Goal: Check status: Check status

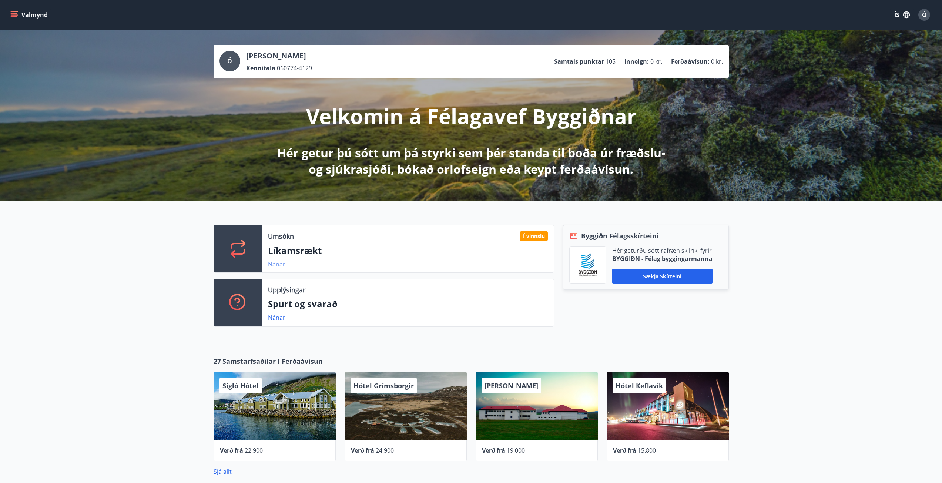
click at [276, 266] on link "Nánar" at bounding box center [276, 264] width 17 height 8
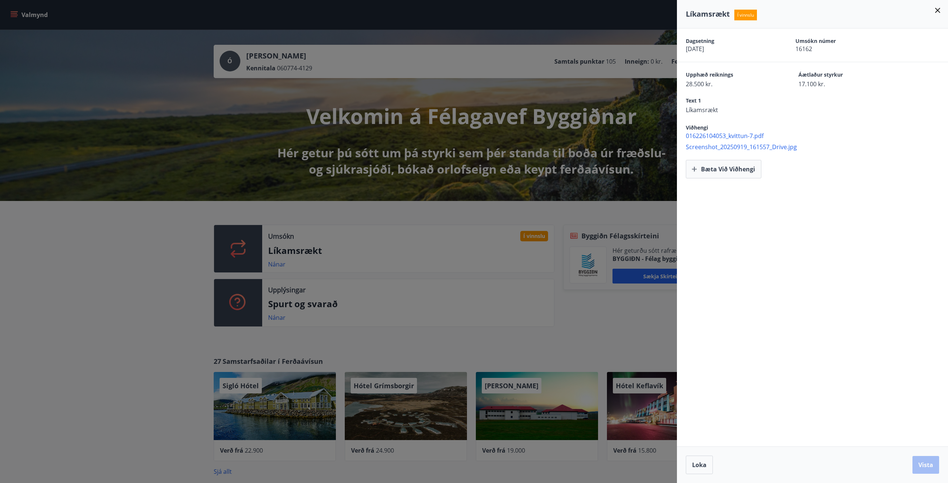
drag, startPoint x: 84, startPoint y: 254, endPoint x: 85, endPoint y: 250, distance: 4.3
click at [84, 252] on div at bounding box center [474, 241] width 948 height 483
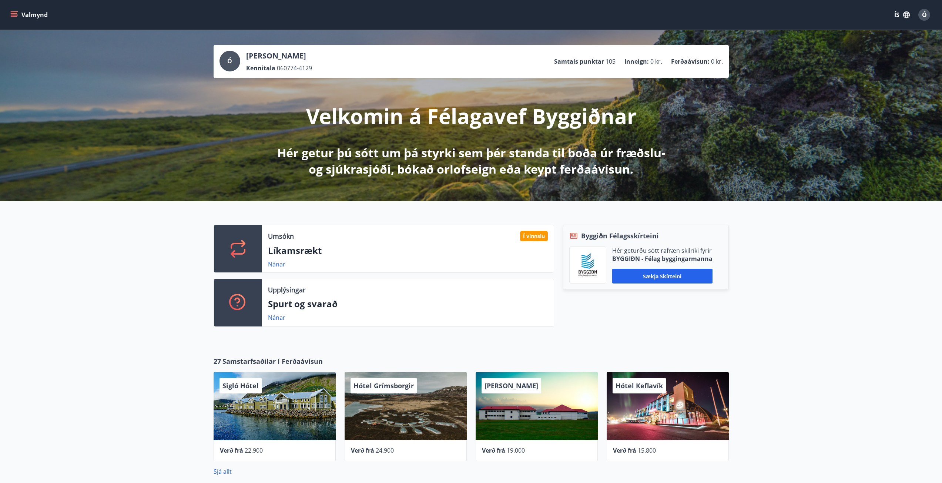
click at [15, 15] on icon "menu" at bounding box center [15, 14] width 8 height 1
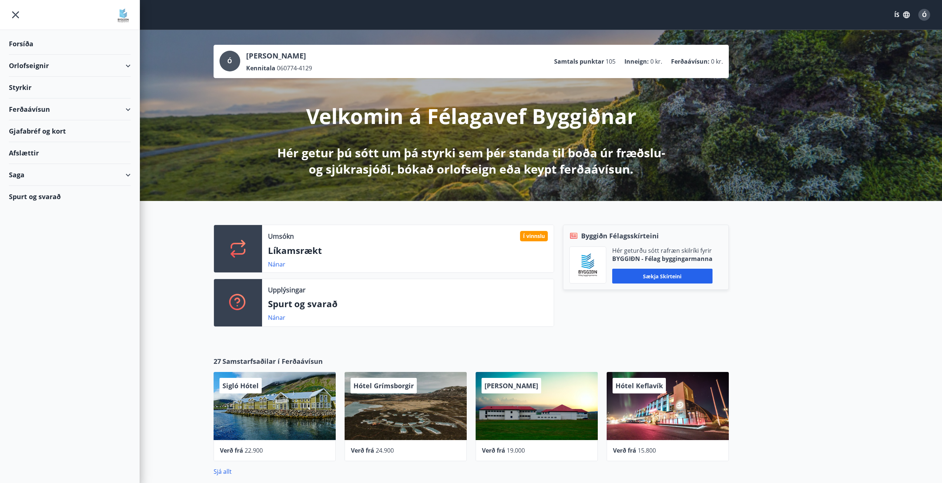
click at [30, 89] on div "Styrkir" at bounding box center [70, 88] width 122 height 22
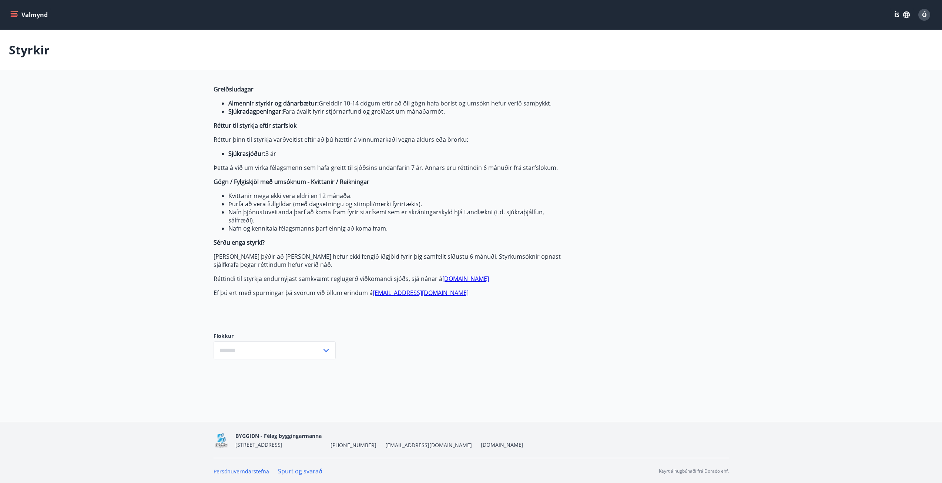
type input "***"
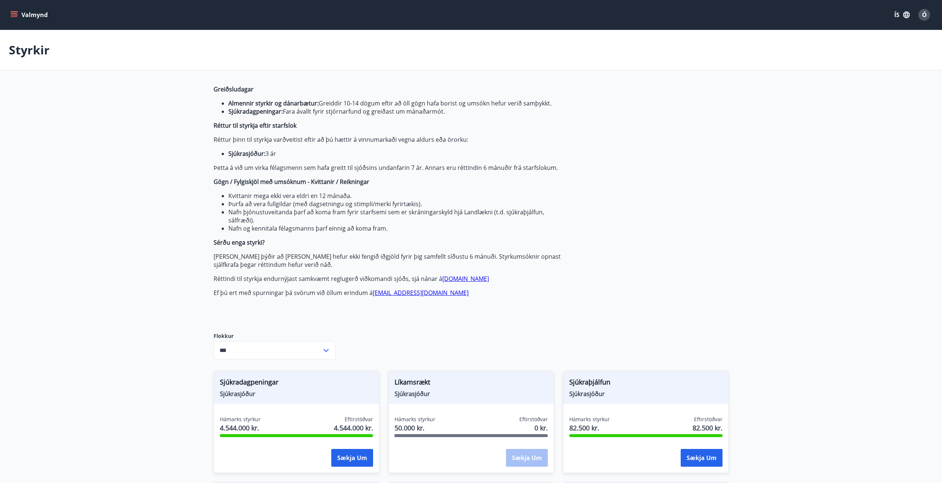
click at [9, 14] on div "Valmynd ÍS Ó" at bounding box center [471, 15] width 942 height 30
click at [12, 14] on icon "menu" at bounding box center [13, 14] width 7 height 7
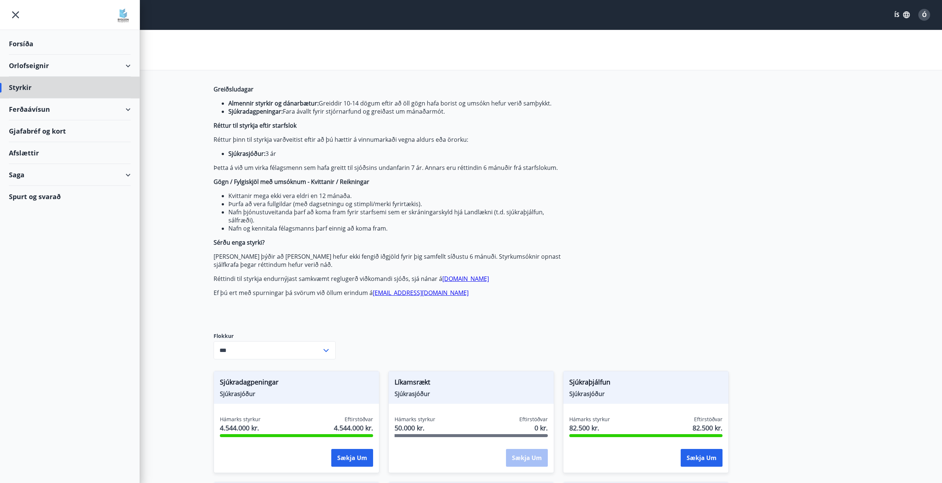
click at [30, 43] on div "Forsíða" at bounding box center [70, 44] width 122 height 22
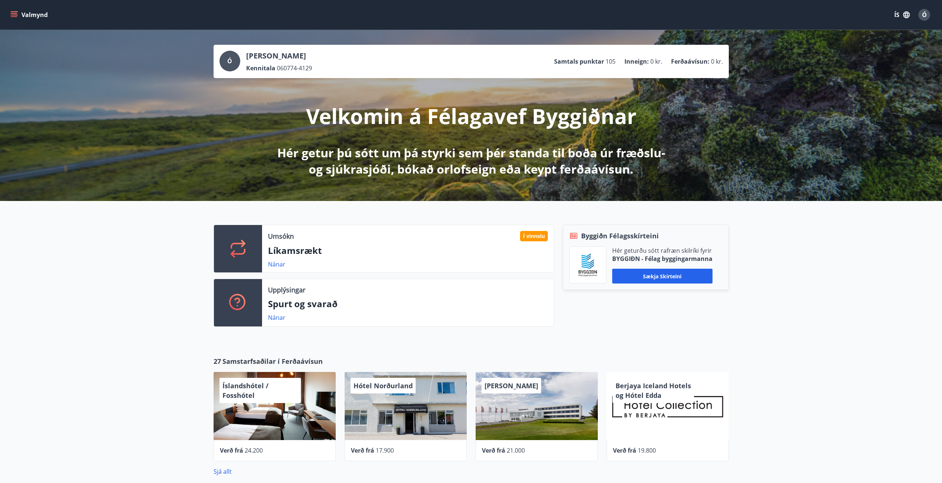
drag, startPoint x: 317, startPoint y: 53, endPoint x: 245, endPoint y: 55, distance: 71.9
click at [245, 55] on div "Ó Ólafur Gíslason Kennitala 060774-4129 Samtals punktar 105 Inneign : 0 kr. Fer…" at bounding box center [471, 61] width 503 height 21
copy p "Ólafur Gíslason"
click at [277, 265] on link "Nánar" at bounding box center [276, 264] width 17 height 8
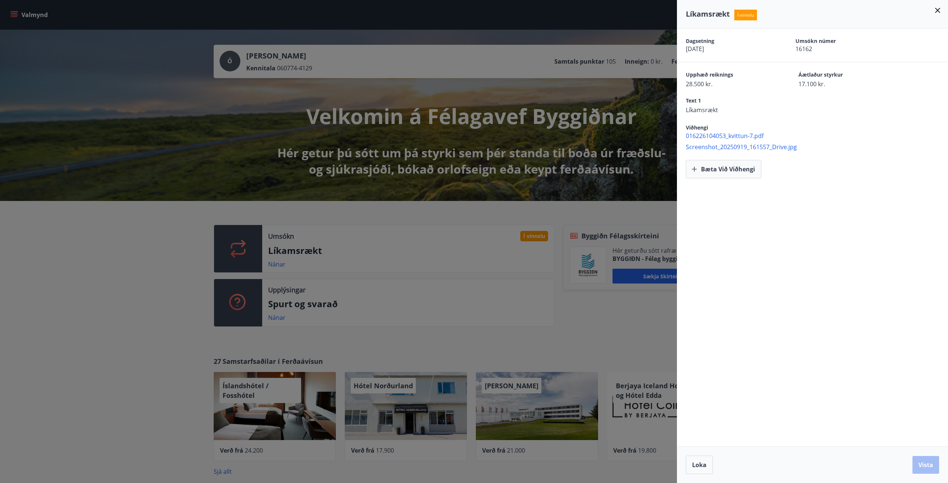
click at [716, 134] on span "016226104053_kvittun-7.pdf" at bounding box center [817, 136] width 262 height 8
click at [719, 147] on span "Screenshot_20250919_161557_Drive.jpg" at bounding box center [817, 147] width 262 height 8
click at [938, 13] on icon at bounding box center [937, 10] width 9 height 9
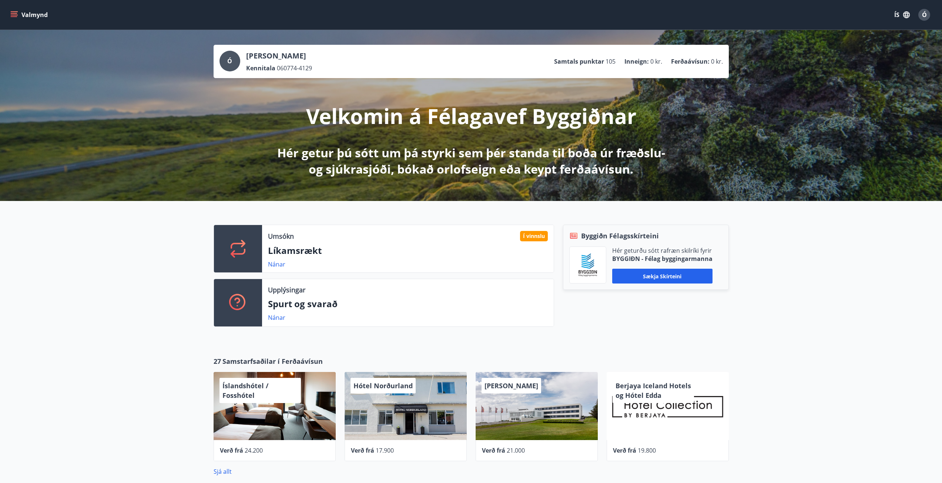
click at [12, 12] on icon "menu" at bounding box center [15, 11] width 8 height 1
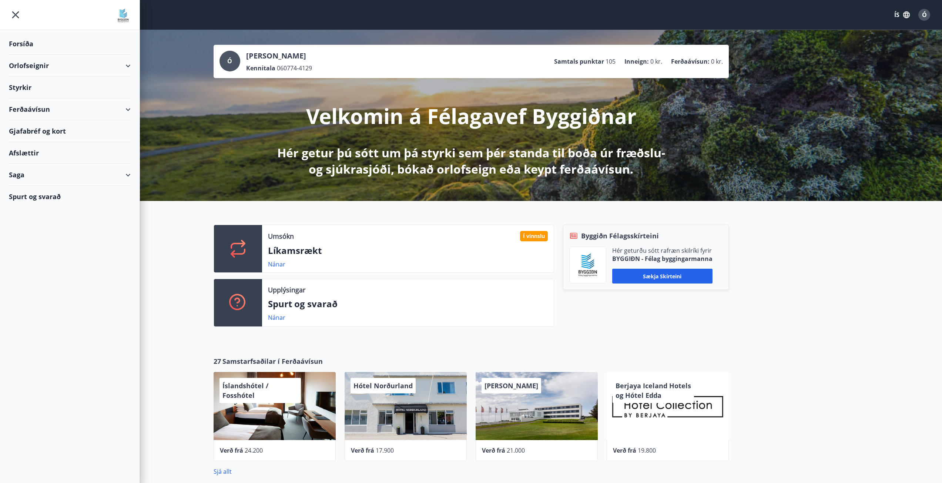
click at [85, 175] on div "Saga" at bounding box center [70, 175] width 122 height 22
click at [38, 271] on div "Styrkjasaga" at bounding box center [70, 272] width 110 height 16
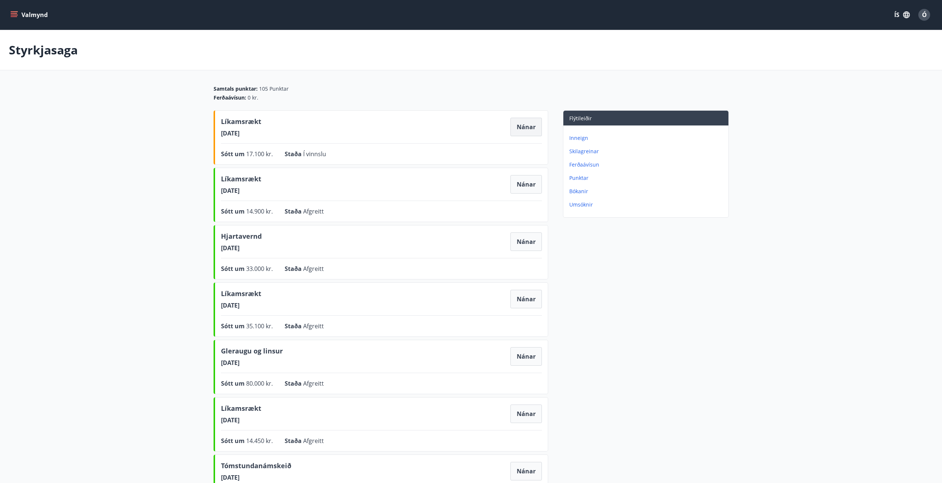
click at [536, 123] on button "Nánar" at bounding box center [526, 127] width 31 height 19
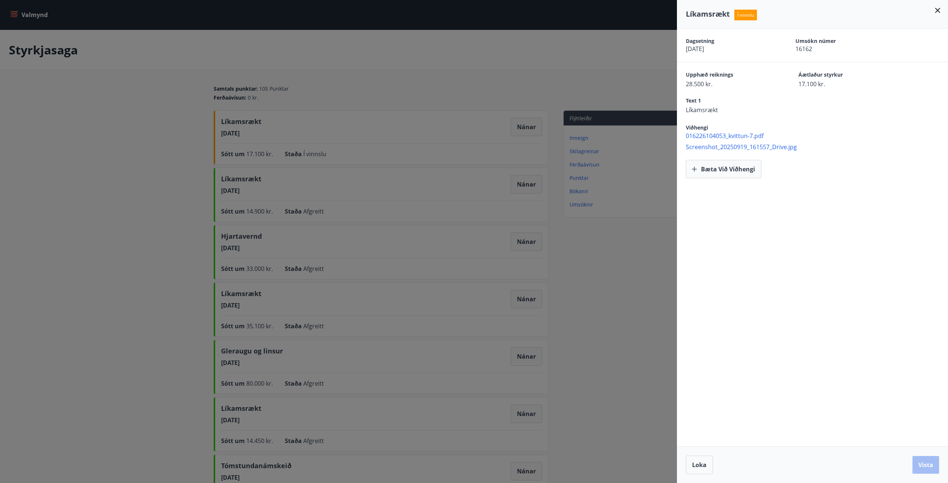
click at [53, 195] on div at bounding box center [474, 241] width 948 height 483
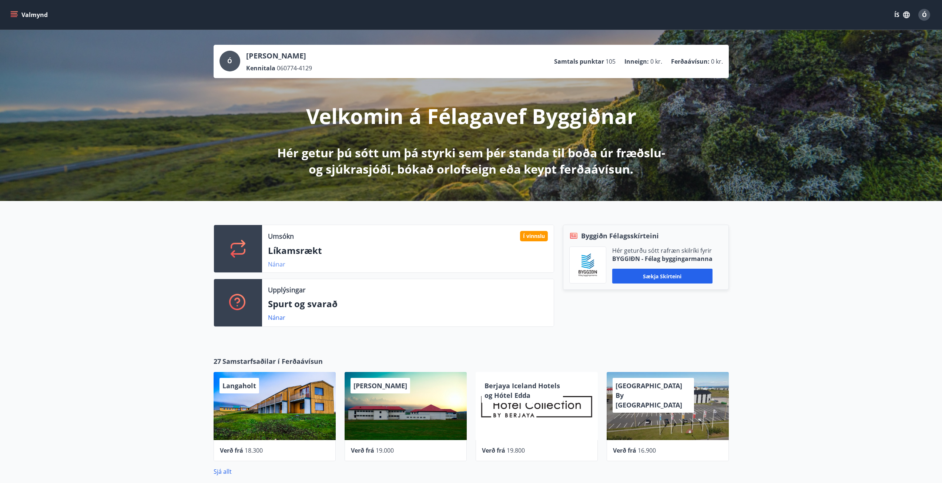
click at [278, 263] on link "Nánar" at bounding box center [276, 264] width 17 height 8
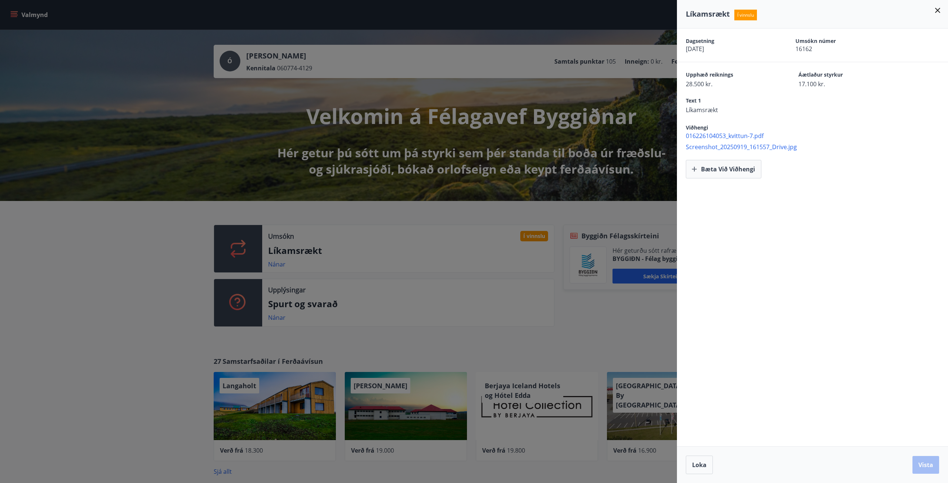
click at [937, 10] on icon at bounding box center [937, 10] width 5 height 5
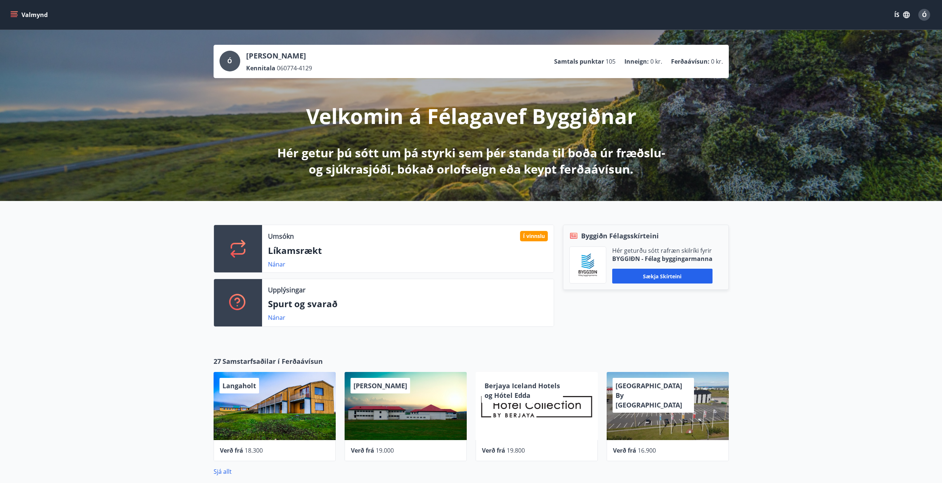
click at [14, 8] on div "Valmynd ÍS Ó" at bounding box center [471, 15] width 924 height 18
click at [14, 18] on icon "menu" at bounding box center [13, 14] width 7 height 7
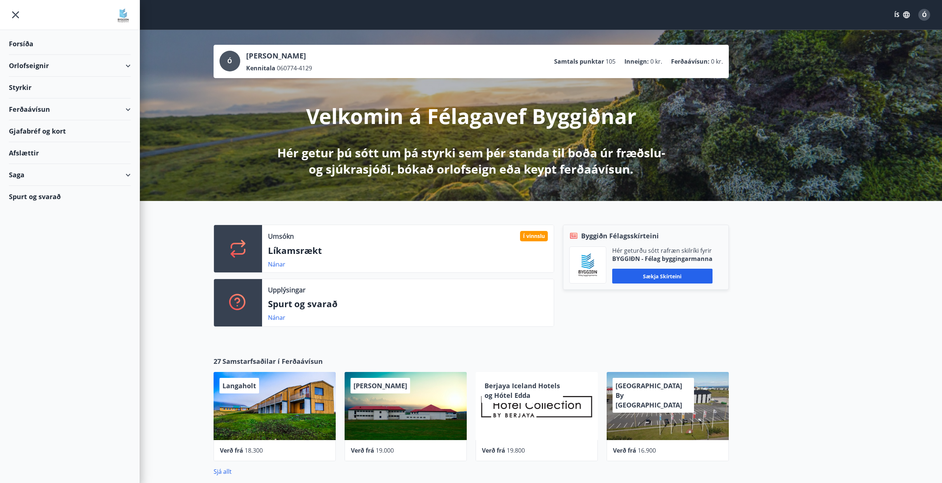
click at [30, 173] on div "Saga" at bounding box center [70, 175] width 122 height 22
click at [34, 271] on div "Styrkjasaga" at bounding box center [70, 272] width 110 height 16
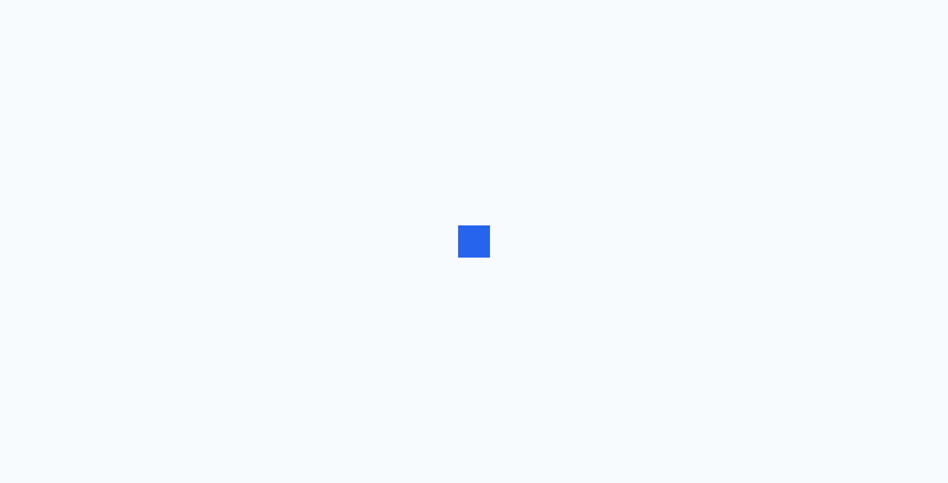
drag, startPoint x: 34, startPoint y: 271, endPoint x: 145, endPoint y: 149, distance: 164.6
click at [145, 149] on div at bounding box center [474, 241] width 948 height 483
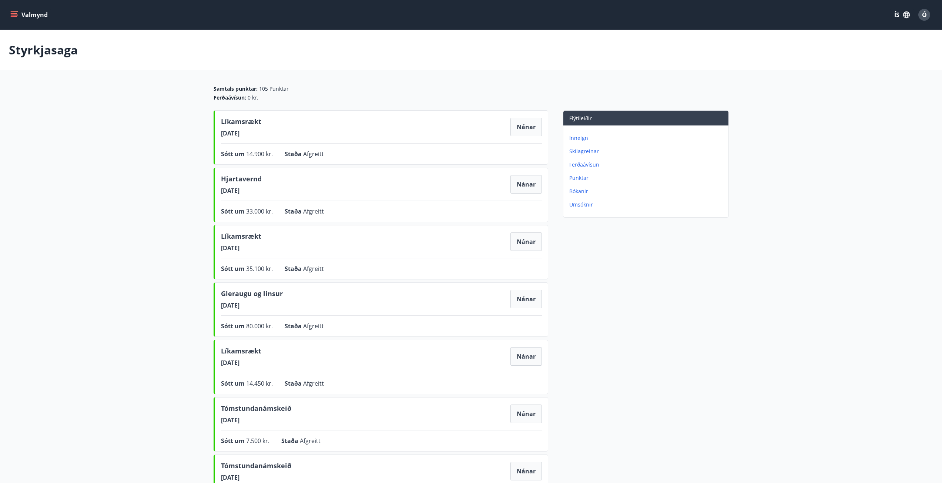
click at [16, 15] on icon "menu" at bounding box center [15, 14] width 8 height 1
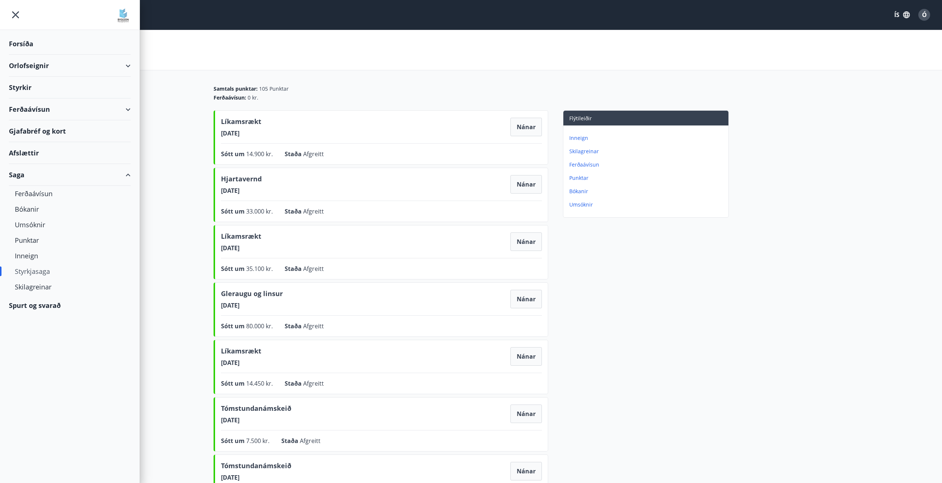
click at [24, 89] on div "Styrkir" at bounding box center [70, 88] width 122 height 22
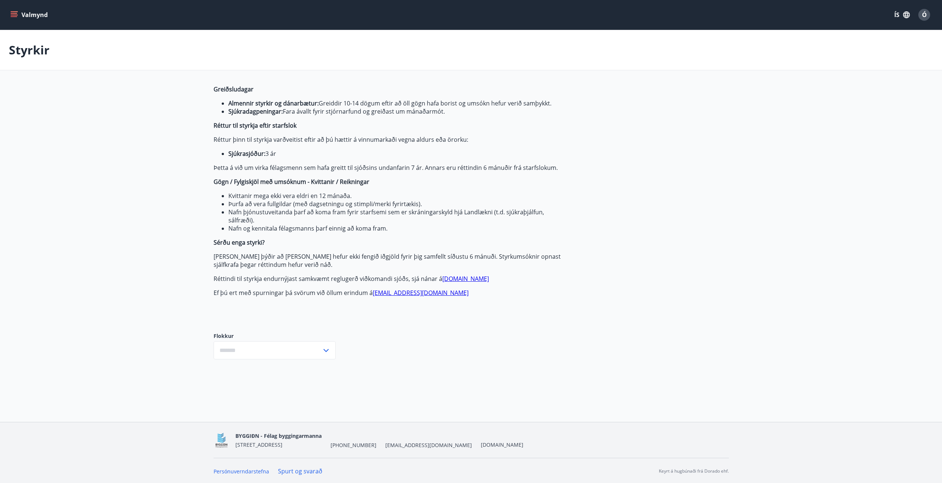
type input "***"
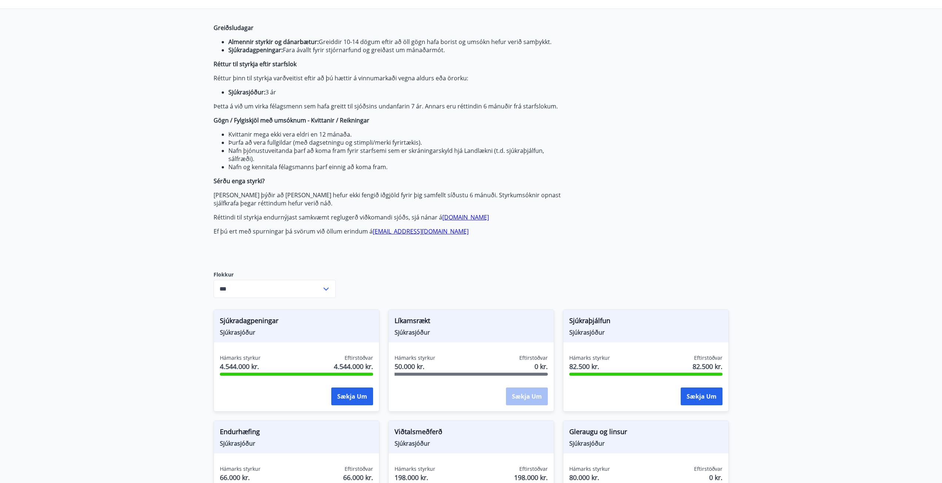
scroll to position [111, 0]
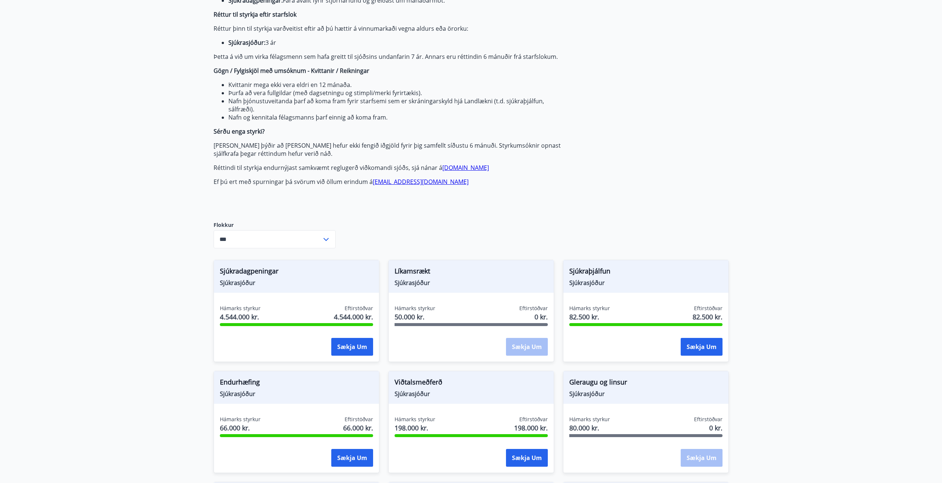
click at [529, 348] on div "Sækja um" at bounding box center [527, 347] width 42 height 19
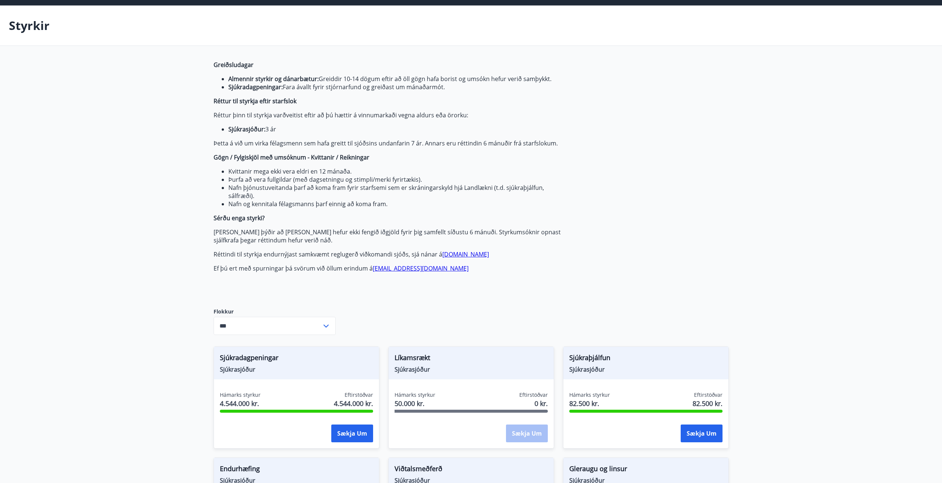
scroll to position [0, 0]
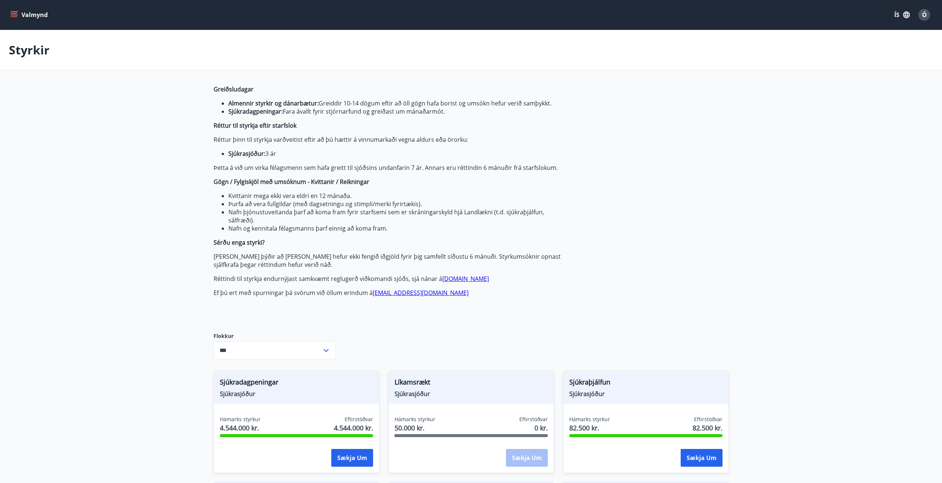
click at [15, 18] on icon "menu" at bounding box center [13, 14] width 7 height 7
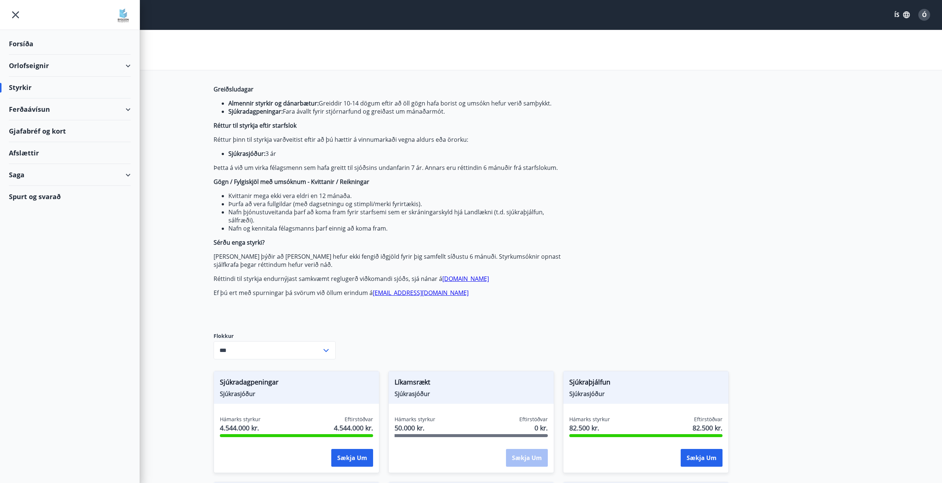
click at [33, 173] on div "Saga" at bounding box center [70, 175] width 122 height 22
click at [34, 271] on div "Styrkjasaga" at bounding box center [70, 272] width 110 height 16
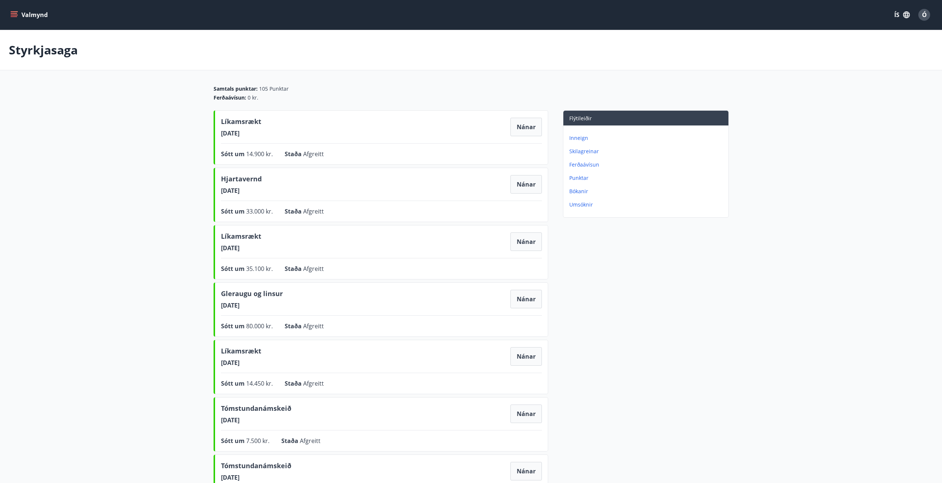
drag, startPoint x: 258, startPoint y: 136, endPoint x: 218, endPoint y: 138, distance: 40.0
click at [218, 138] on div "Líkamsrækt 01.05.2025 Nánar Sótt um 14.900 kr. Staða Afgreitt Nánar" at bounding box center [381, 137] width 335 height 54
click at [15, 16] on icon "menu" at bounding box center [13, 14] width 7 height 7
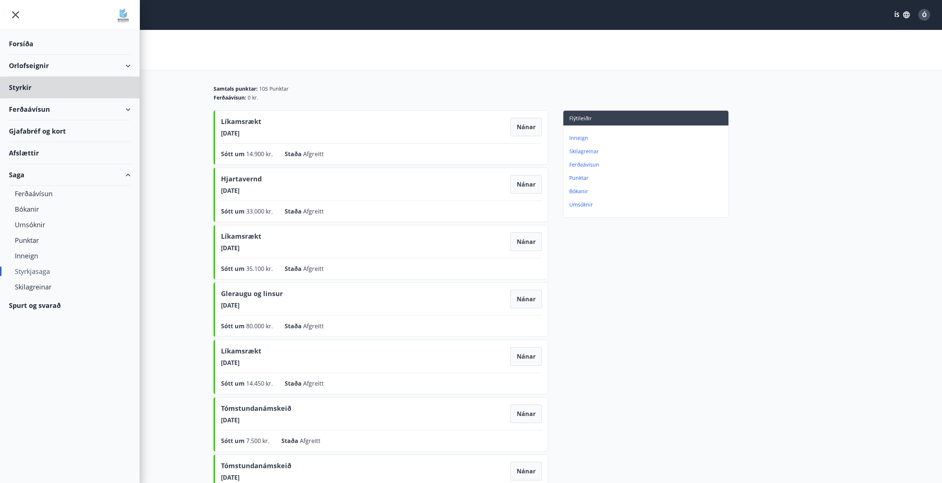
click at [22, 44] on div "Forsíða" at bounding box center [70, 44] width 122 height 22
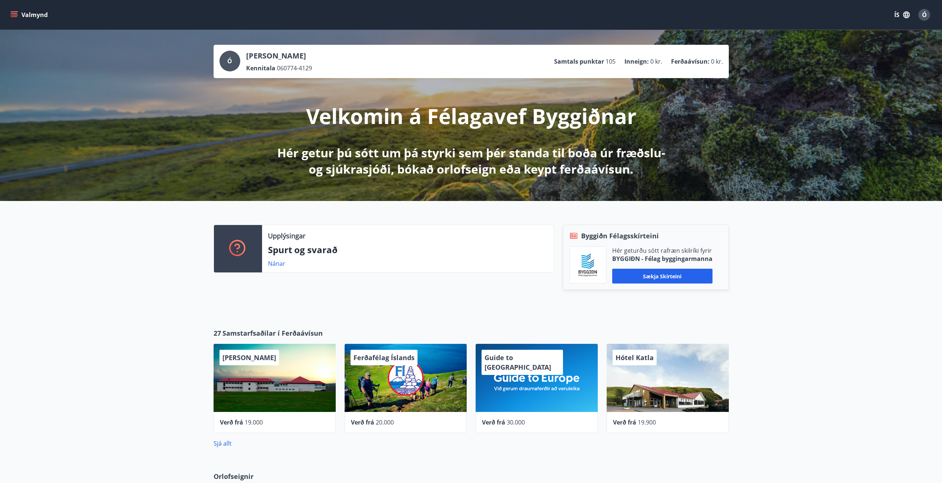
click at [12, 14] on icon "menu" at bounding box center [13, 14] width 7 height 7
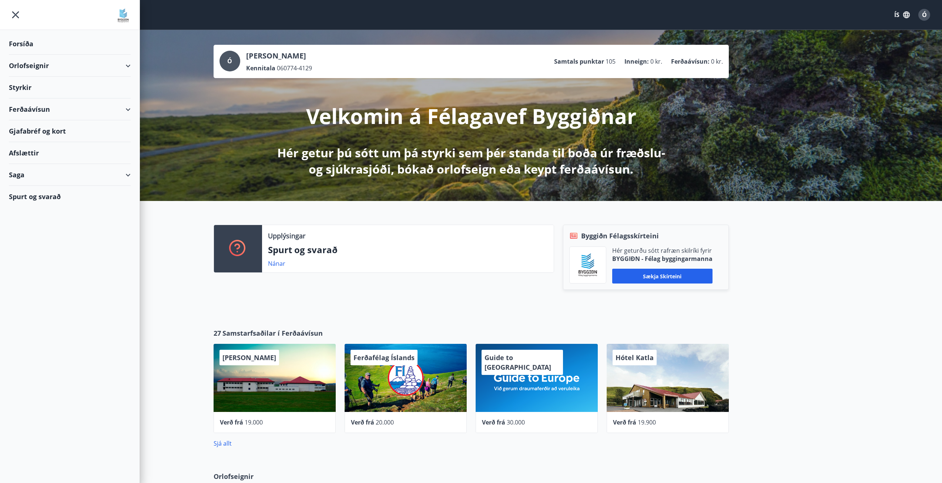
click at [22, 89] on div "Styrkir" at bounding box center [70, 88] width 122 height 22
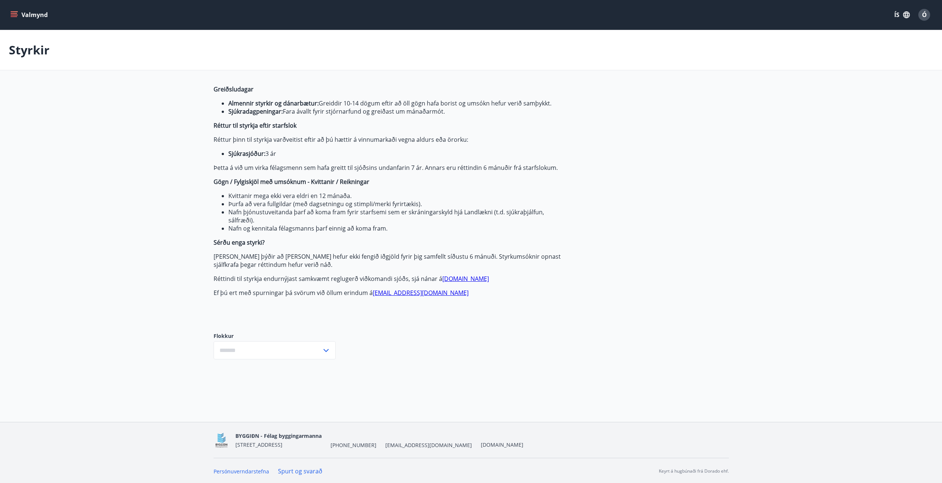
type input "***"
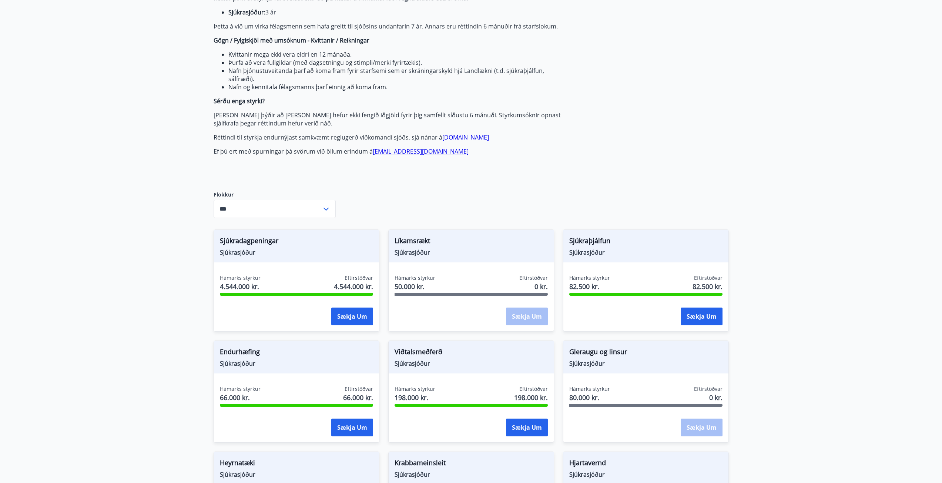
scroll to position [148, 0]
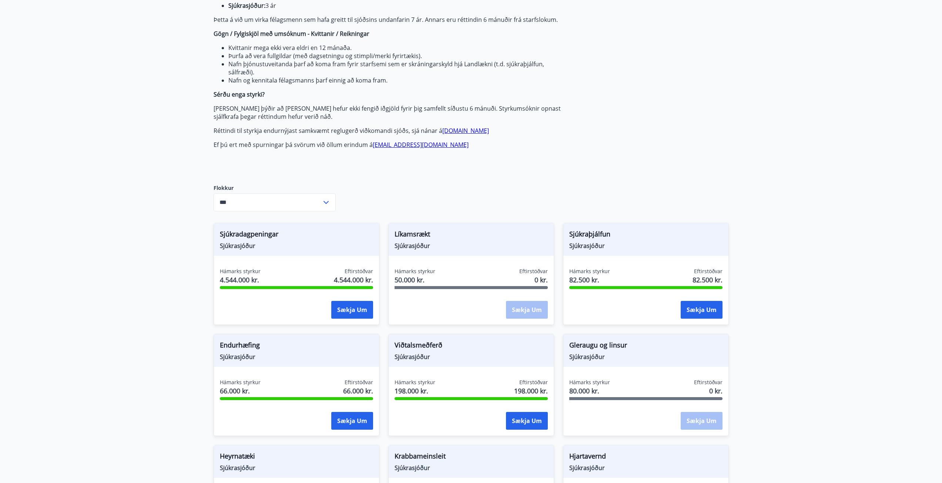
click at [519, 318] on div "Sækja um" at bounding box center [527, 310] width 42 height 19
click at [532, 305] on div "Sækja um" at bounding box center [527, 310] width 42 height 19
click at [530, 288] on div at bounding box center [471, 287] width 153 height 3
click at [475, 255] on div "Líkamsrækt Sjúkrasjóður Hámarks styrkur 50.000 kr. Eftirstöðvar 0 kr. Sækja um" at bounding box center [471, 274] width 166 height 102
click at [427, 251] on div "Líkamsrækt Sjúkrasjóður" at bounding box center [471, 239] width 165 height 33
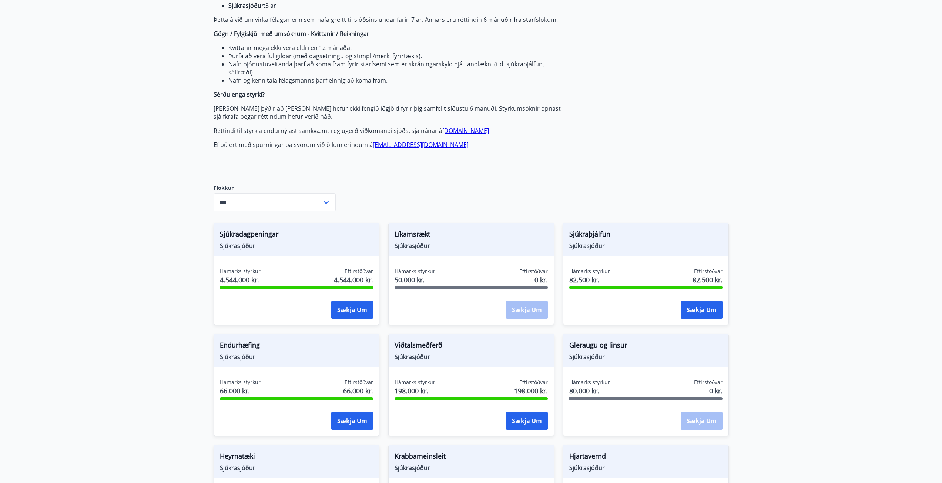
click at [558, 336] on div "Gleraugu og linsur Sjúkrasjóður Hámarks styrkur 80.000 kr. Eftirstöðvar 0 kr. S…" at bounding box center [641, 380] width 175 height 111
click at [524, 307] on div "Sækja um" at bounding box center [527, 310] width 42 height 19
click at [120, 314] on main "Styrkir Greiðsludagar Almennir styrkir og dánarbætur: Greiddir 10-14 dögum efti…" at bounding box center [471, 385] width 942 height 1007
click at [428, 251] on div "Líkamsrækt Sjúkrasjóður" at bounding box center [471, 239] width 165 height 33
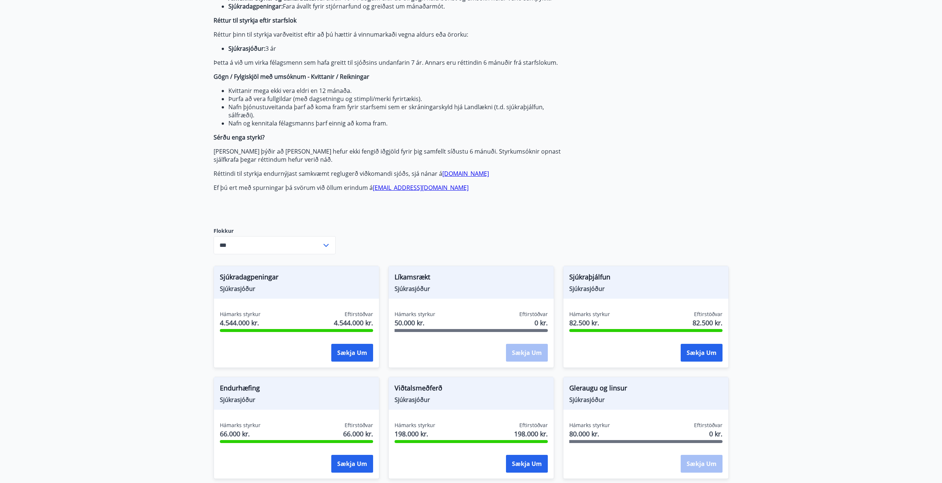
scroll to position [37, 0]
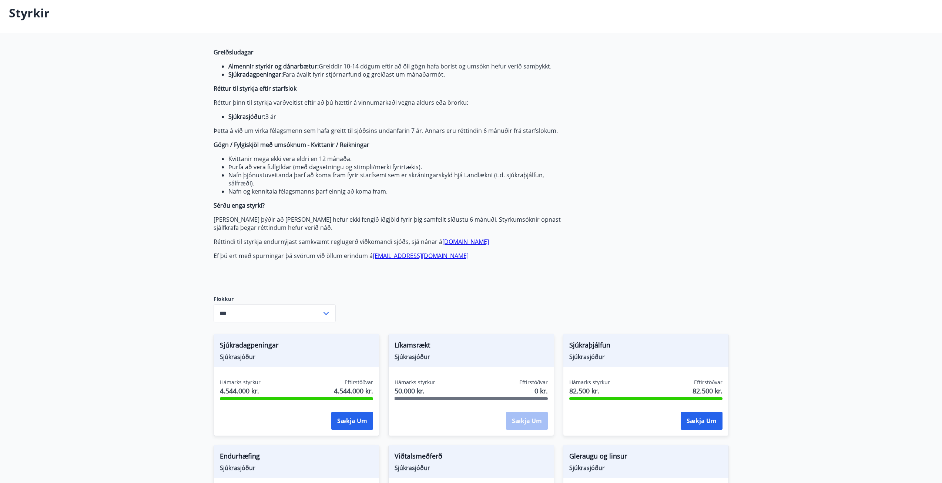
click at [459, 383] on div "Hámarks styrkur 50.000 kr. Eftirstöðvar 0 kr." at bounding box center [471, 388] width 153 height 19
click at [526, 420] on div "Sækja um" at bounding box center [527, 421] width 42 height 19
drag, startPoint x: 439, startPoint y: 391, endPoint x: 421, endPoint y: 384, distance: 18.8
click at [435, 388] on div "Hámarks styrkur 50.000 kr. Eftirstöðvar 0 kr." at bounding box center [471, 388] width 153 height 19
drag, startPoint x: 393, startPoint y: 351, endPoint x: 397, endPoint y: 351, distance: 4.5
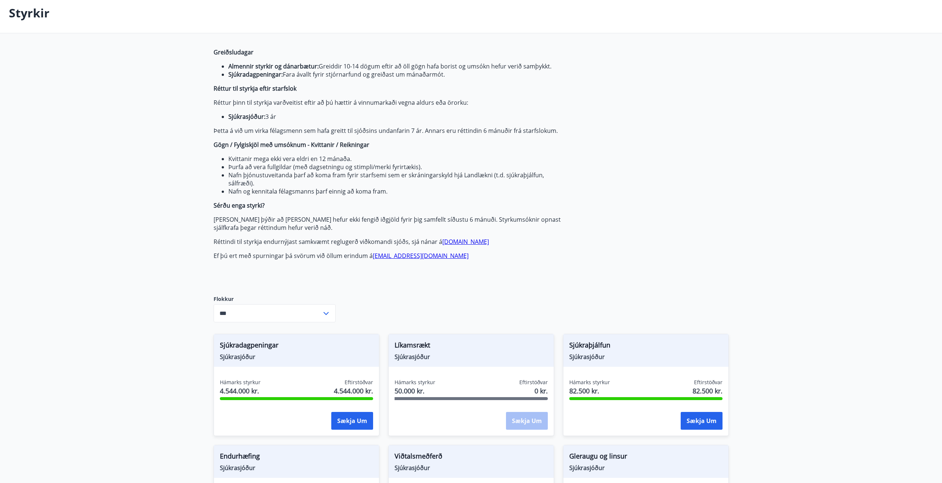
click at [397, 351] on div "Líkamsrækt Sjúkrasjóður" at bounding box center [471, 350] width 165 height 33
drag, startPoint x: 401, startPoint y: 349, endPoint x: 408, endPoint y: 348, distance: 6.8
click at [404, 348] on span "Líkamsrækt" at bounding box center [471, 346] width 153 height 13
click at [590, 349] on span "Sjúkraþjálfun" at bounding box center [645, 346] width 153 height 13
click at [693, 419] on button "Sækja um" at bounding box center [702, 421] width 42 height 18
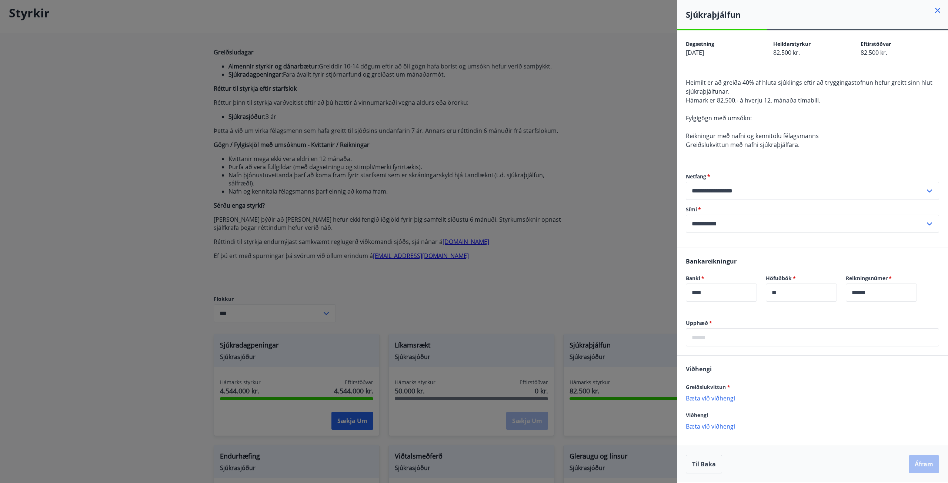
click at [627, 226] on div at bounding box center [474, 241] width 948 height 483
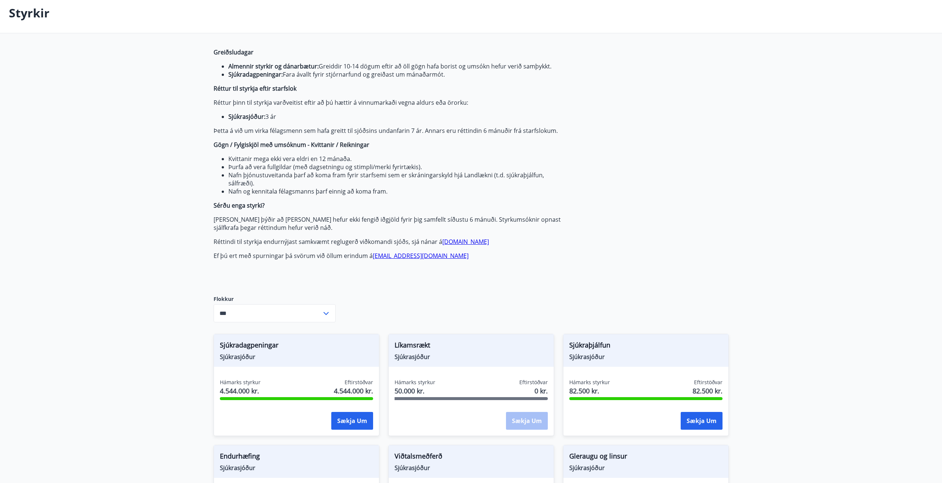
click at [462, 369] on div "Líkamsrækt Sjúkrasjóður Hámarks styrkur 50.000 kr. Eftirstöðvar 0 kr. Sækja um" at bounding box center [471, 385] width 166 height 102
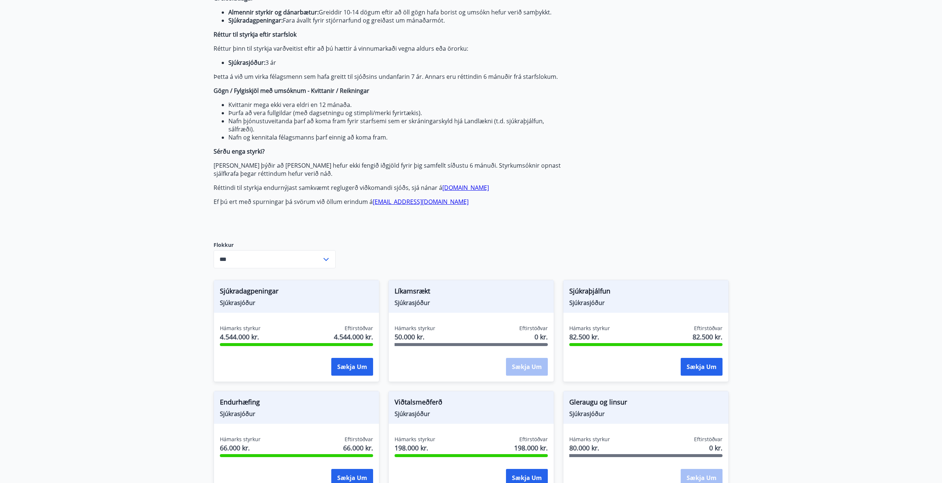
scroll to position [222, 0]
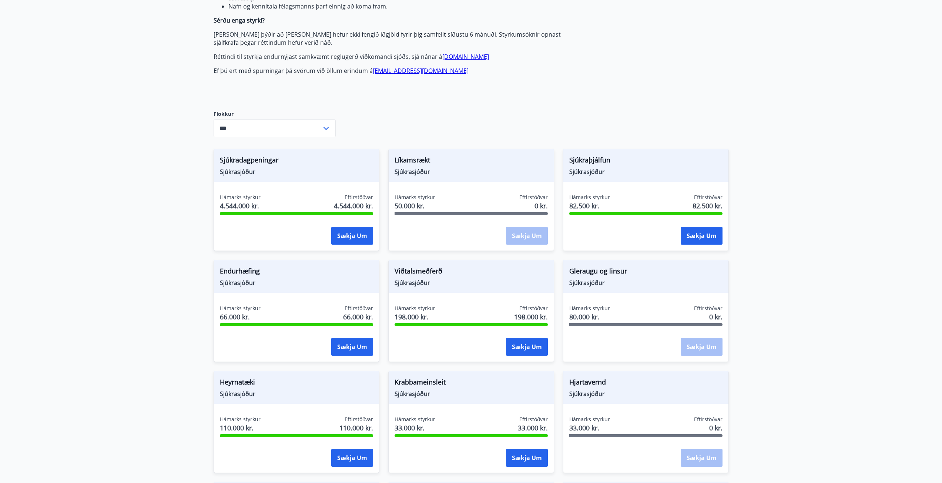
click at [701, 347] on div "Sækja um" at bounding box center [702, 347] width 42 height 19
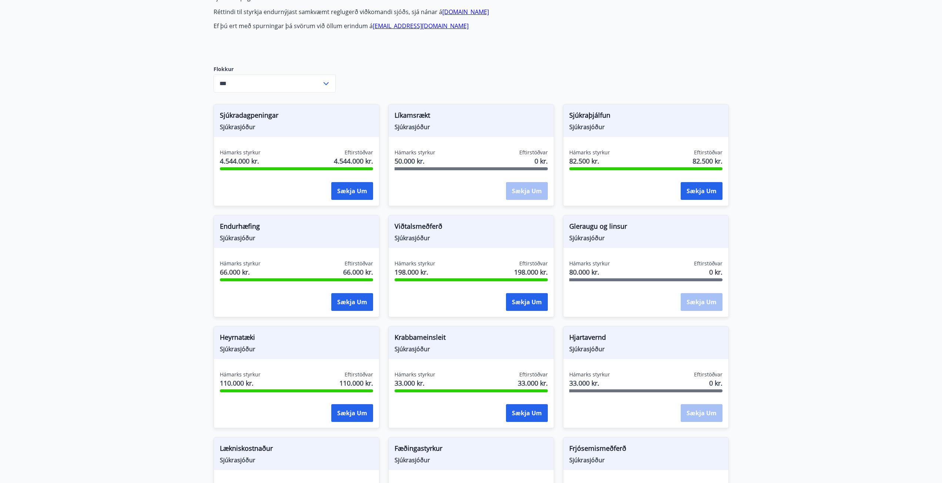
scroll to position [333, 0]
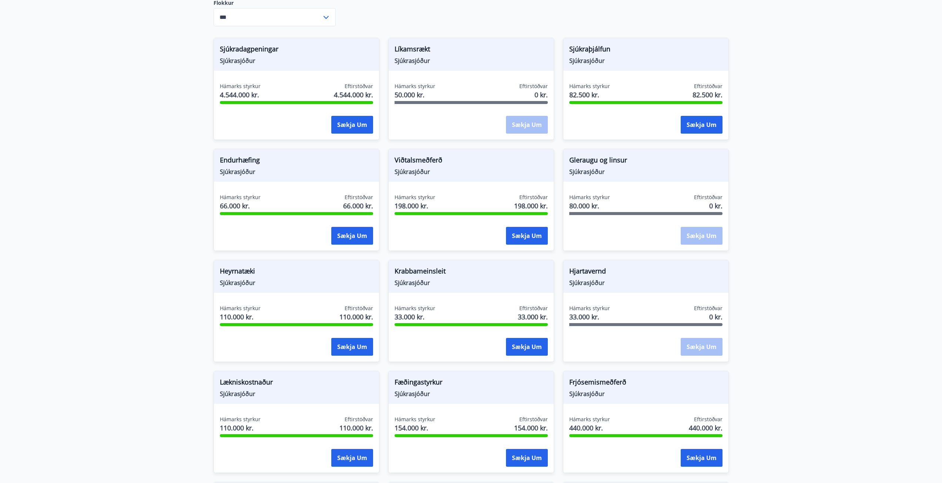
click at [701, 357] on div "Hámarks styrkur 33.000 kr. Eftirstöðvar 0 kr. Sækja um" at bounding box center [645, 332] width 165 height 54
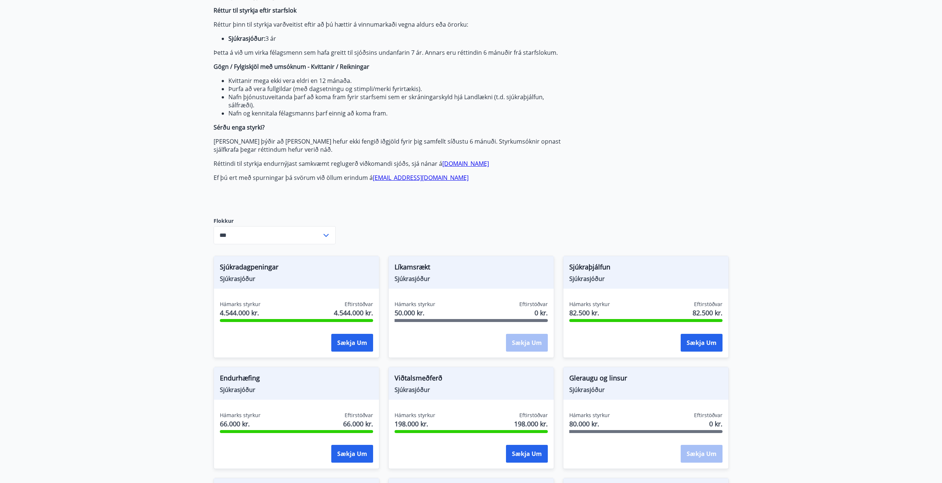
scroll to position [0, 0]
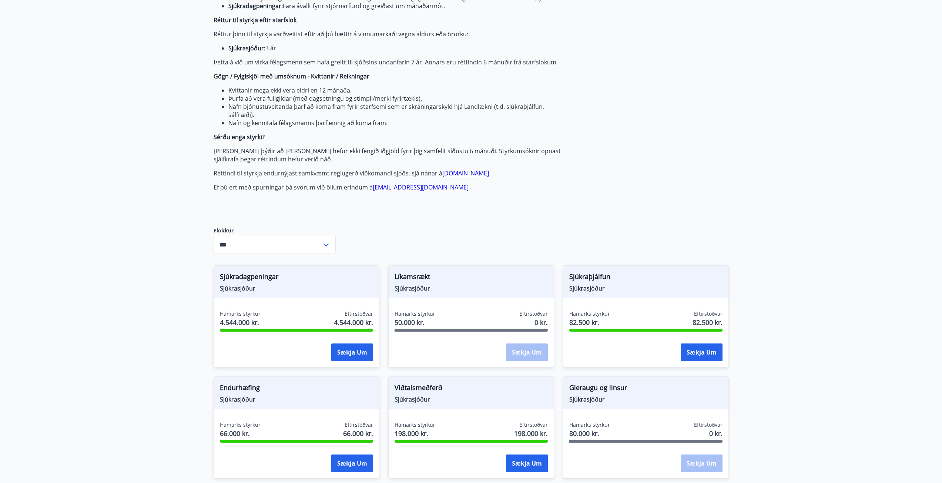
scroll to position [296, 0]
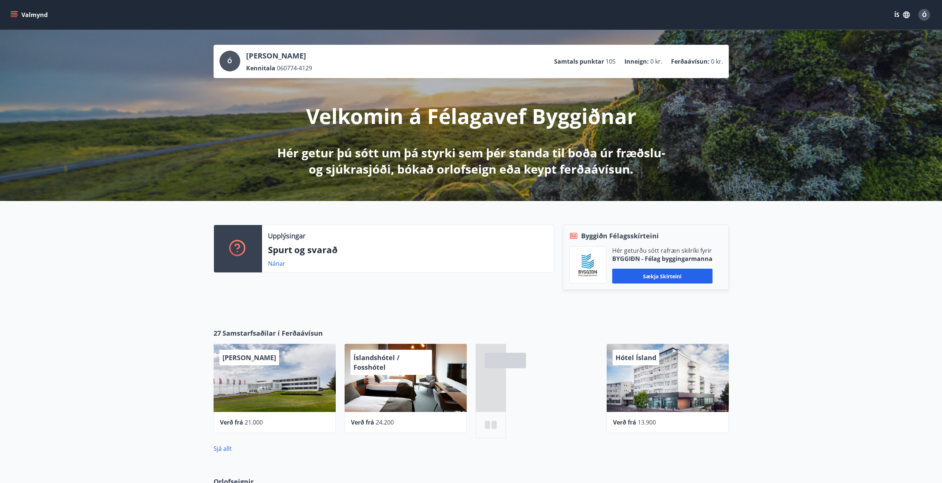
click at [14, 13] on icon "menu" at bounding box center [14, 13] width 7 height 1
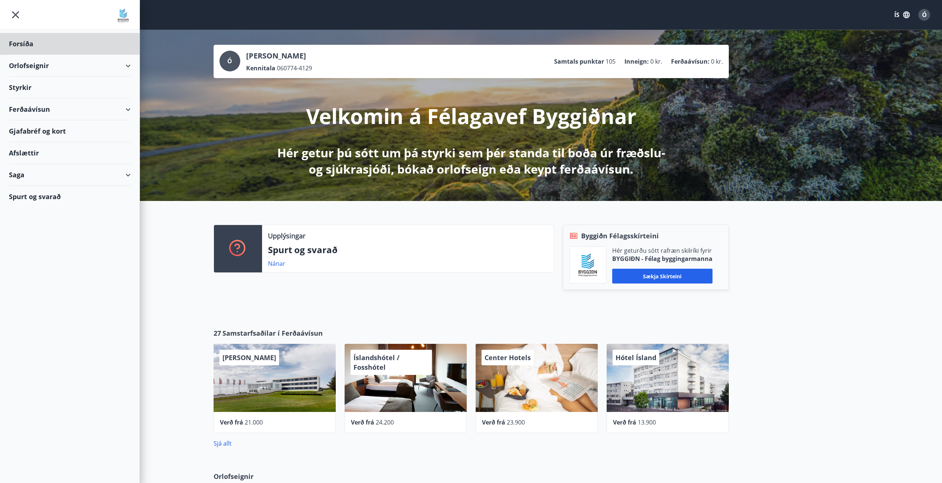
click at [27, 89] on div "Styrkir" at bounding box center [70, 88] width 122 height 22
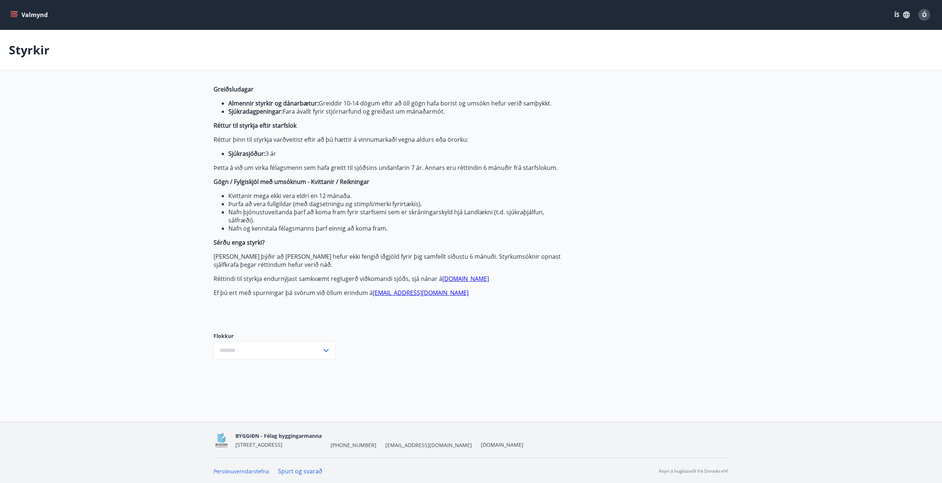
type input "***"
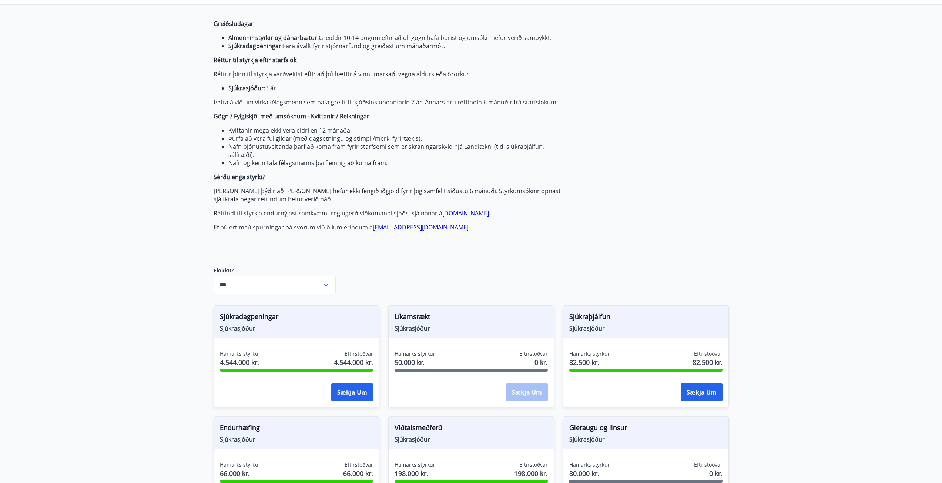
scroll to position [111, 0]
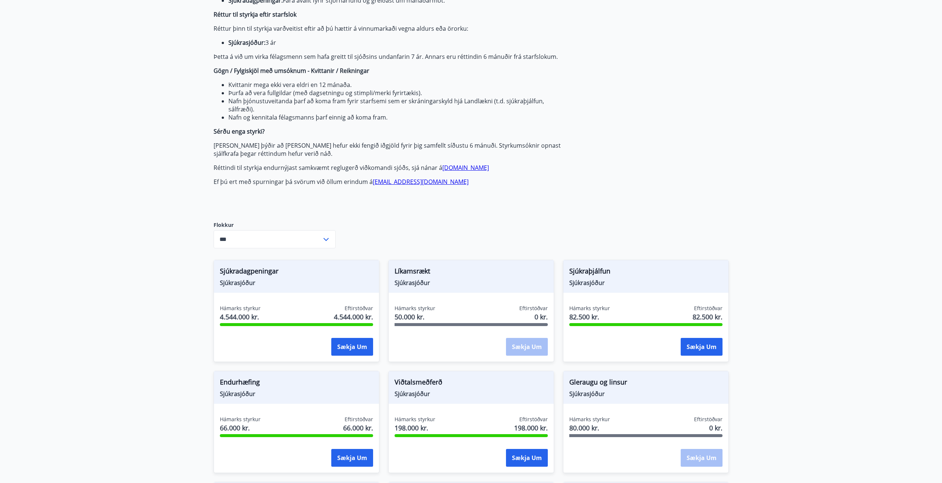
click at [528, 344] on div "Sækja um" at bounding box center [527, 347] width 42 height 19
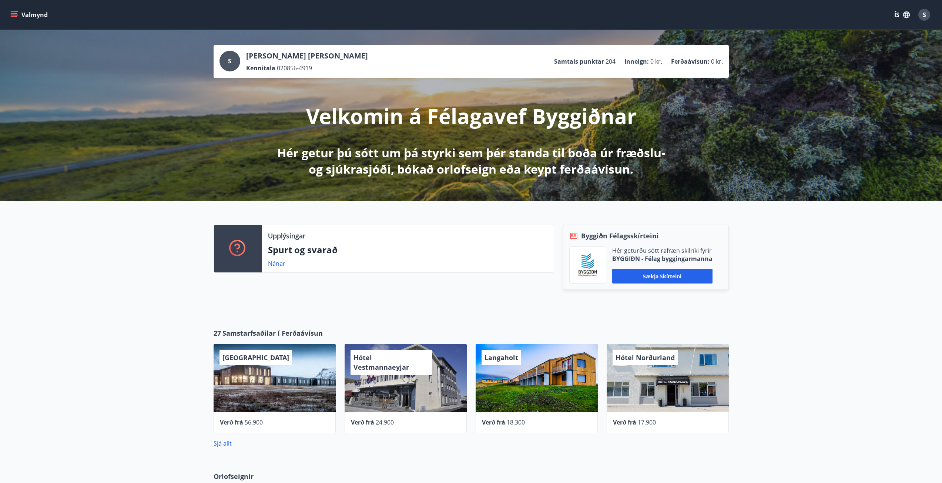
click at [15, 12] on icon "menu" at bounding box center [13, 14] width 7 height 7
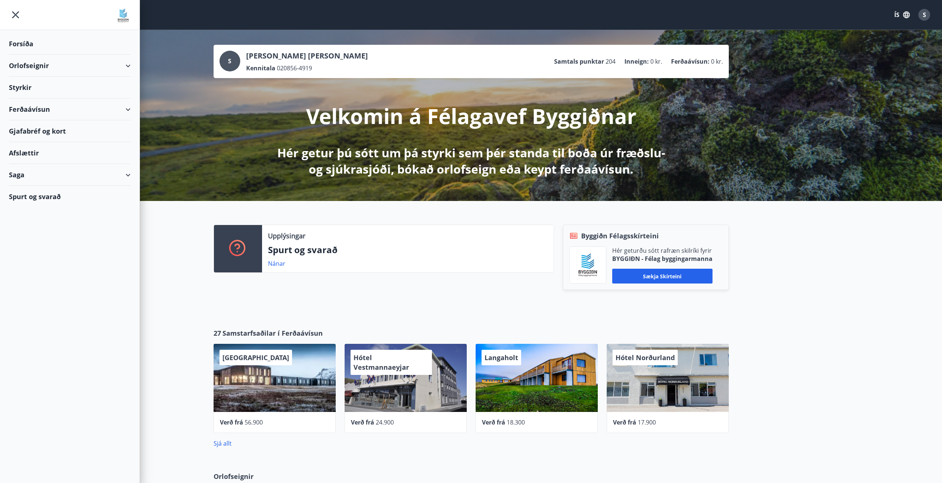
click at [26, 87] on div "Styrkir" at bounding box center [70, 88] width 122 height 22
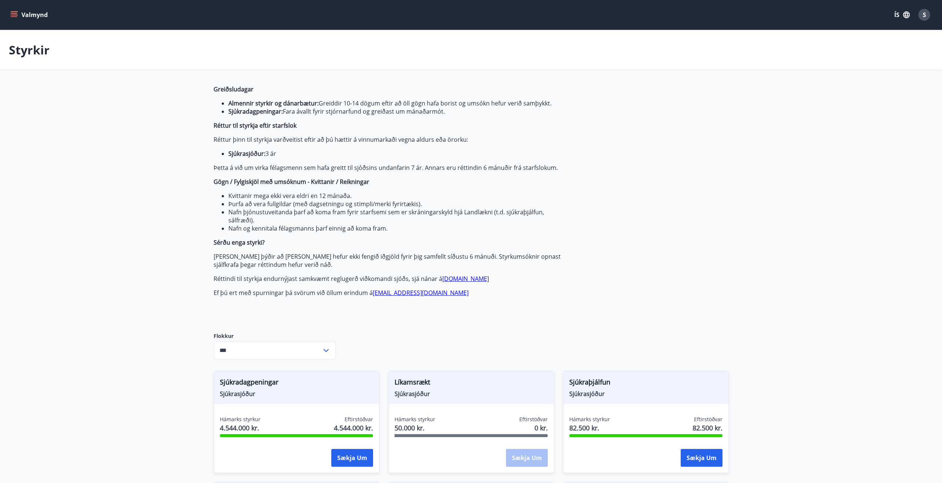
type input "***"
click at [17, 18] on icon "menu" at bounding box center [13, 14] width 7 height 7
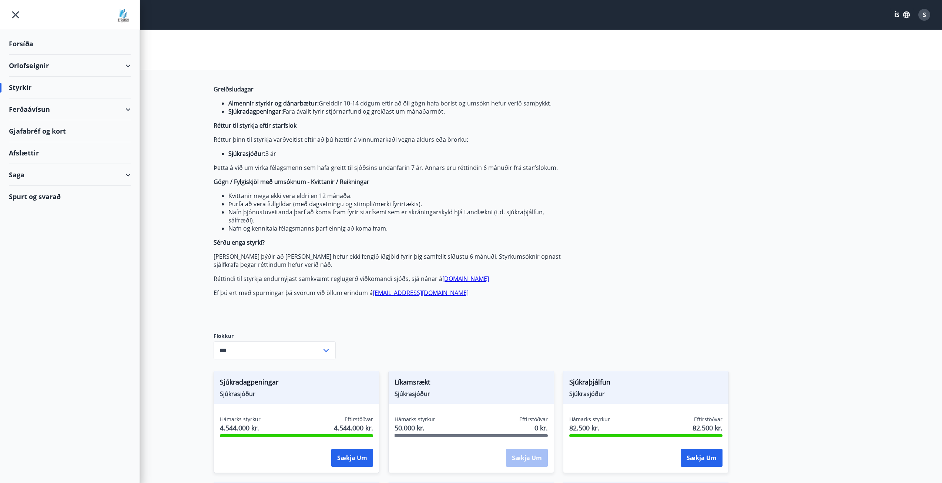
click at [132, 175] on icon at bounding box center [128, 175] width 9 height 9
click at [39, 273] on div "Styrkjasaga" at bounding box center [70, 272] width 110 height 16
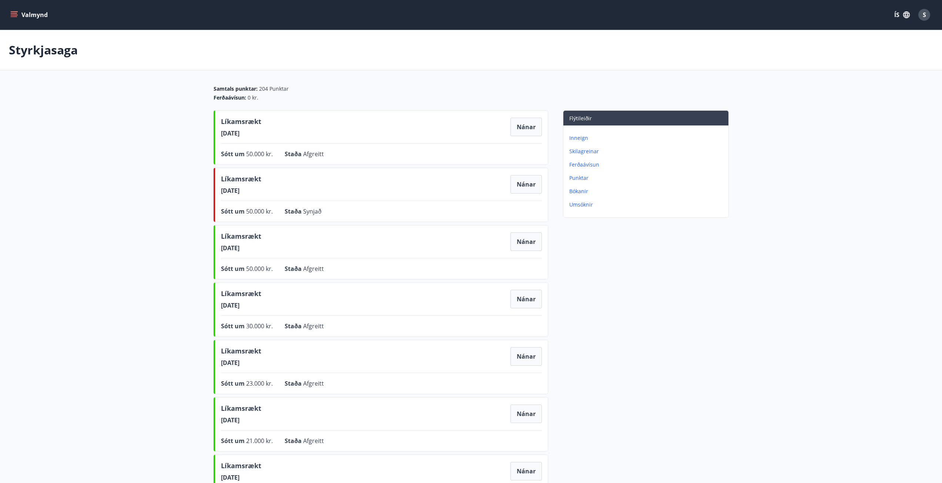
drag, startPoint x: 258, startPoint y: 133, endPoint x: 188, endPoint y: 135, distance: 70.4
click at [222, 133] on span "[DATE]" at bounding box center [241, 133] width 40 height 8
click at [172, 139] on main "Styrkjasaga Samtals punktar : 204 Punktar Ferðaávísun : 0 kr. Líkamsrækt 11.10.…" at bounding box center [471, 271] width 942 height 482
drag, startPoint x: 258, startPoint y: 131, endPoint x: 220, endPoint y: 131, distance: 38.5
click at [220, 131] on div "Líkamsrækt 11.10.2024 Nánar Sótt um 50.000 kr. Staða Afgreitt Nánar" at bounding box center [381, 137] width 335 height 54
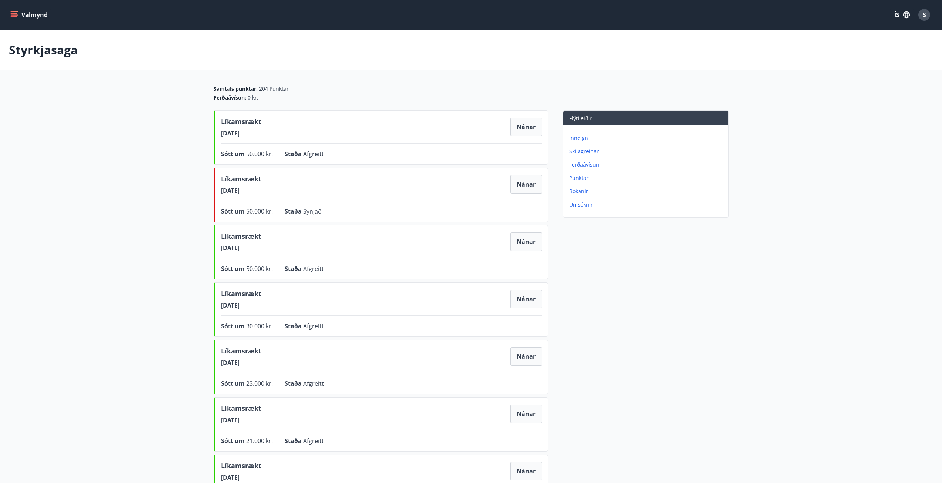
click at [180, 142] on main "Styrkjasaga Samtals punktar : 204 Punktar Ferðaávísun : 0 kr. Líkamsrækt 11.10.…" at bounding box center [471, 271] width 942 height 482
drag, startPoint x: 342, startPoint y: 159, endPoint x: 255, endPoint y: 151, distance: 87.7
click at [227, 155] on div "Líkamsrækt 11.10.2024 Nánar Sótt um 50.000 kr. Staða Afgreitt Nánar" at bounding box center [381, 137] width 335 height 54
click at [510, 126] on div "Líkamsrækt 11.10.2024 Nánar" at bounding box center [381, 127] width 321 height 21
click at [527, 126] on button "Nánar" at bounding box center [526, 127] width 31 height 19
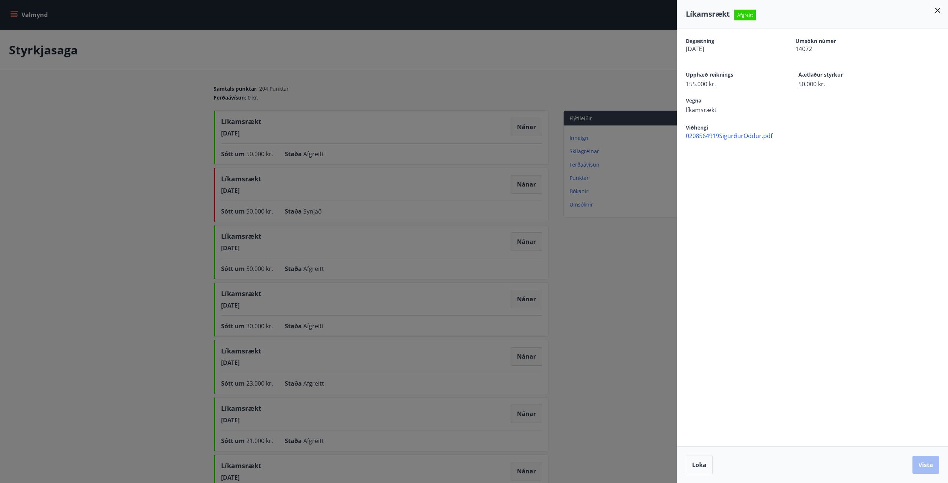
click at [164, 195] on div at bounding box center [474, 241] width 948 height 483
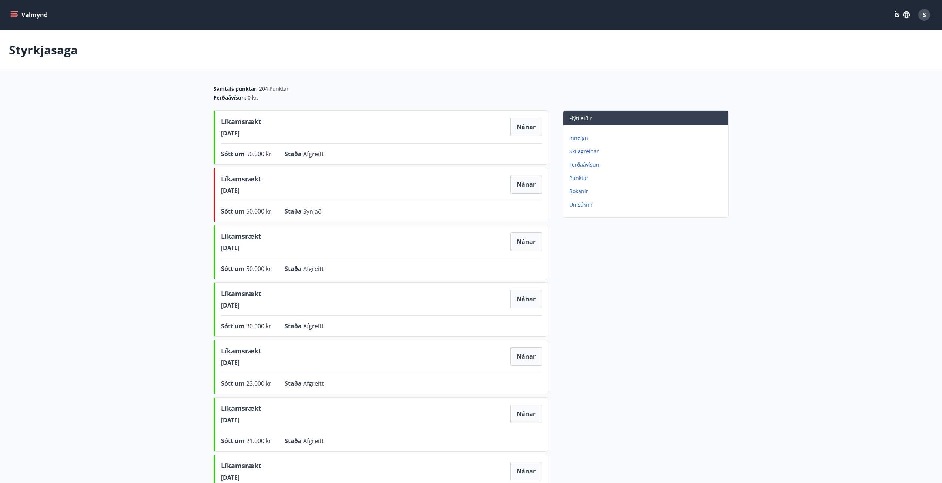
click at [9, 10] on button "Valmynd" at bounding box center [30, 14] width 42 height 13
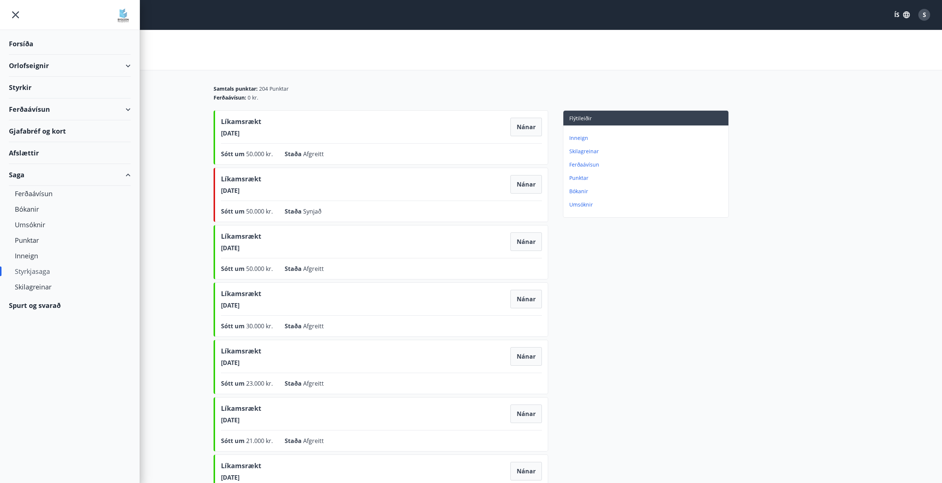
click at [27, 90] on div "Styrkir" at bounding box center [70, 88] width 122 height 22
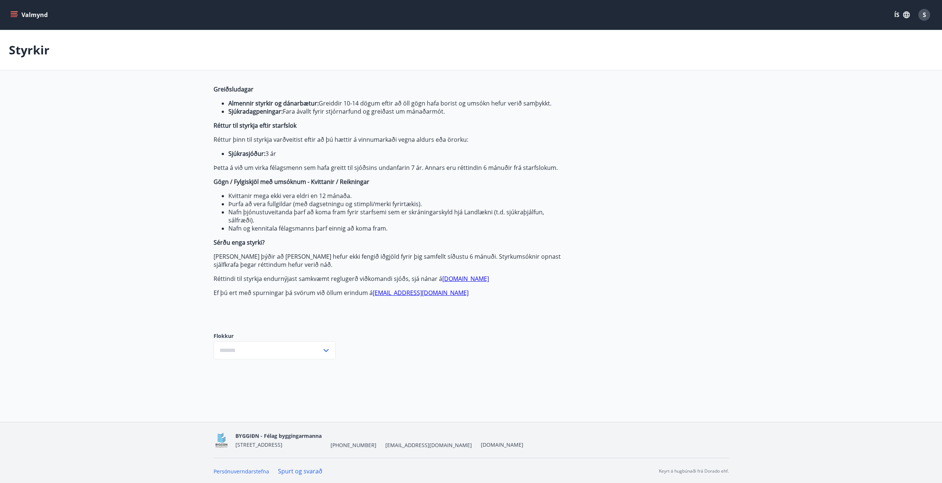
type input "***"
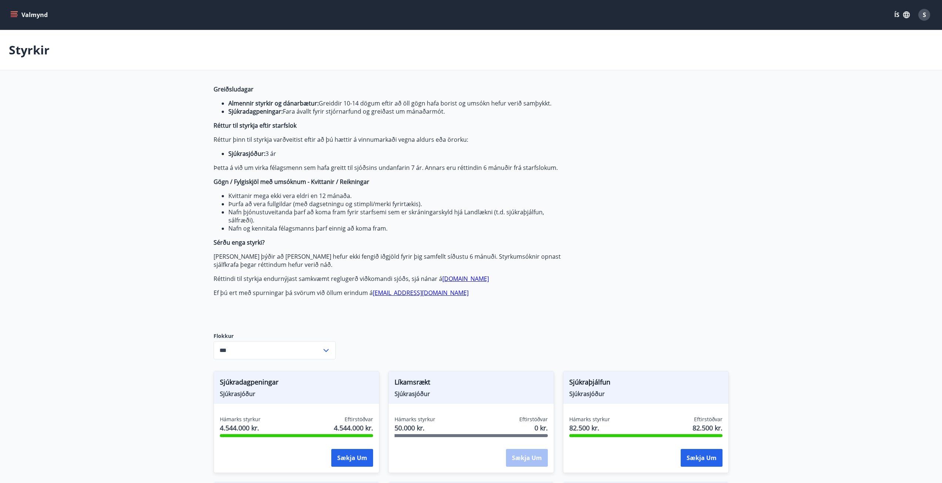
click at [11, 11] on icon "menu" at bounding box center [13, 14] width 7 height 7
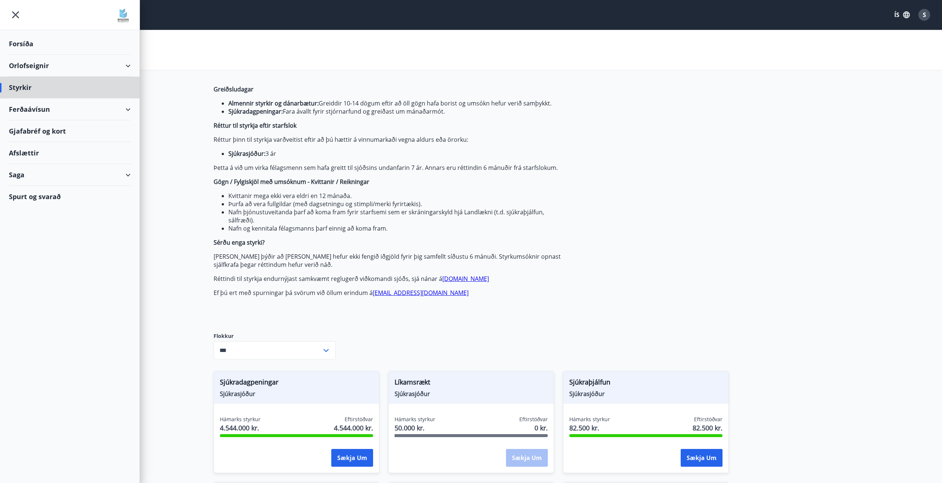
click at [35, 45] on div "Forsíða" at bounding box center [70, 44] width 122 height 22
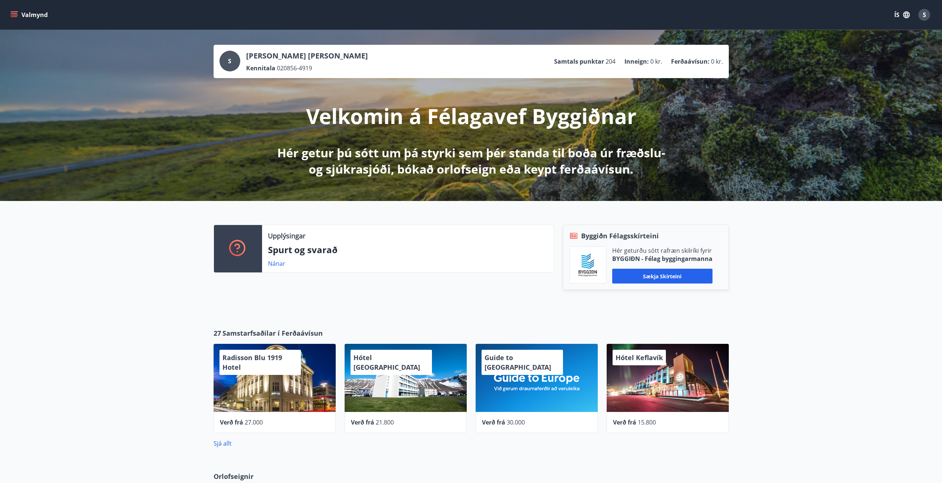
click at [12, 14] on icon "menu" at bounding box center [14, 13] width 7 height 1
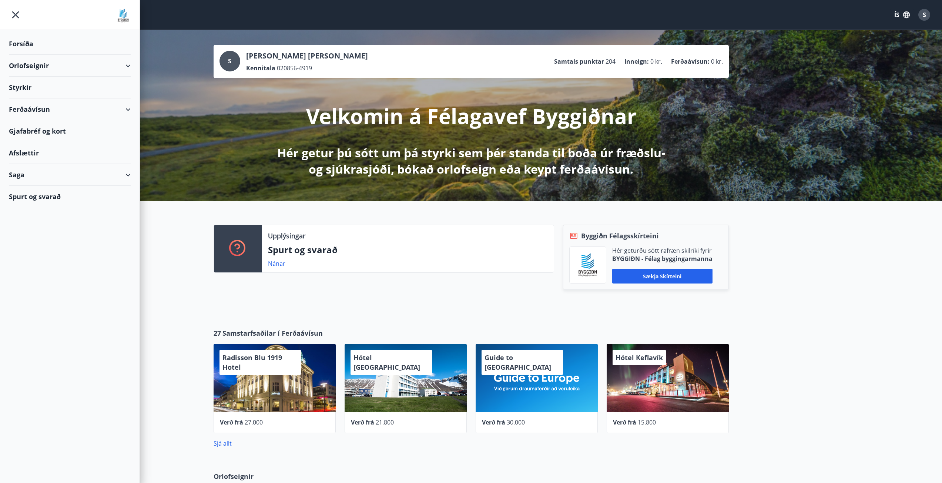
click at [135, 176] on div "Saga" at bounding box center [70, 175] width 140 height 22
click at [32, 273] on div "Styrkjasaga" at bounding box center [70, 272] width 110 height 16
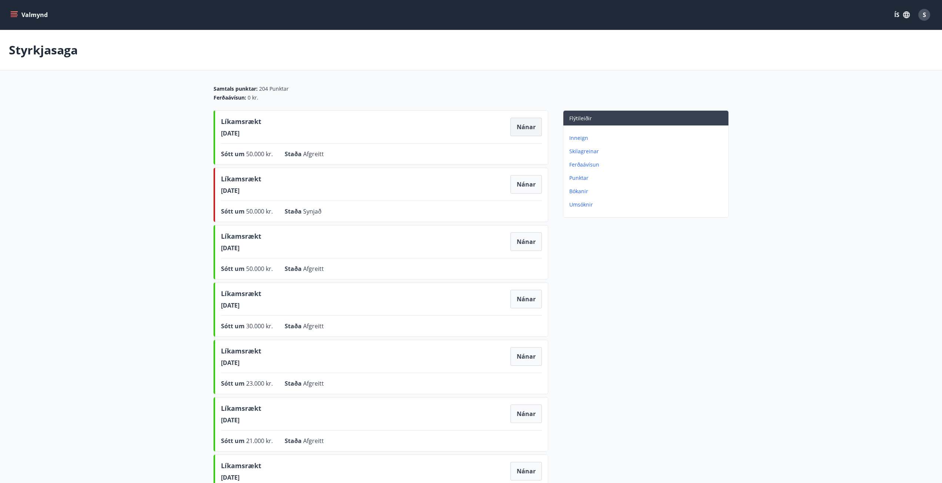
click at [531, 127] on button "Nánar" at bounding box center [526, 127] width 31 height 19
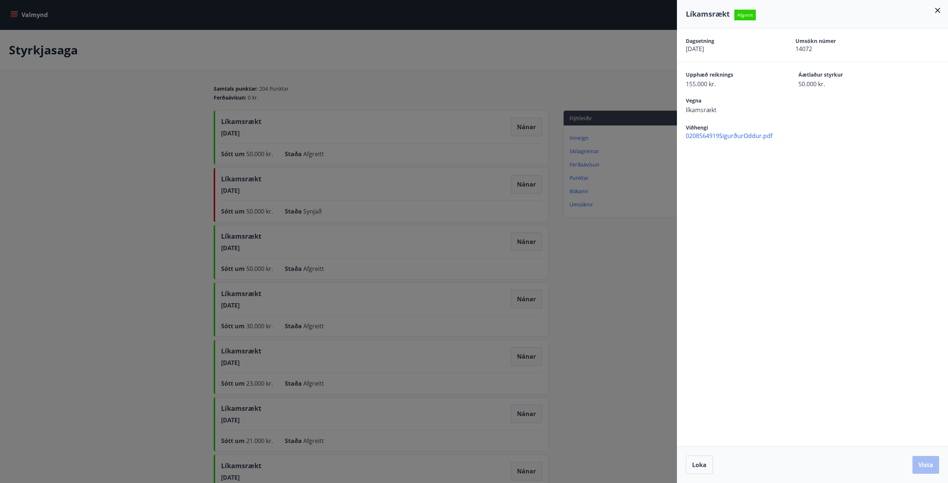
click at [600, 61] on div at bounding box center [474, 241] width 948 height 483
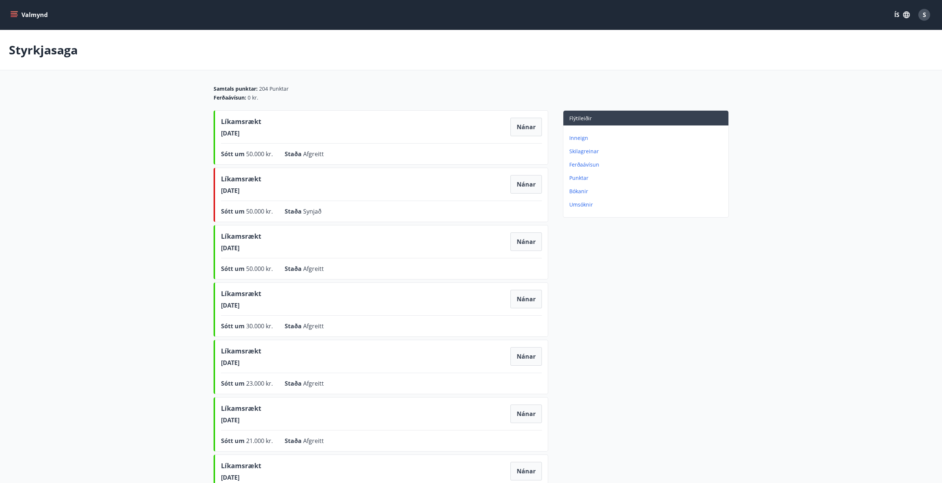
click at [13, 17] on icon "menu" at bounding box center [13, 14] width 7 height 7
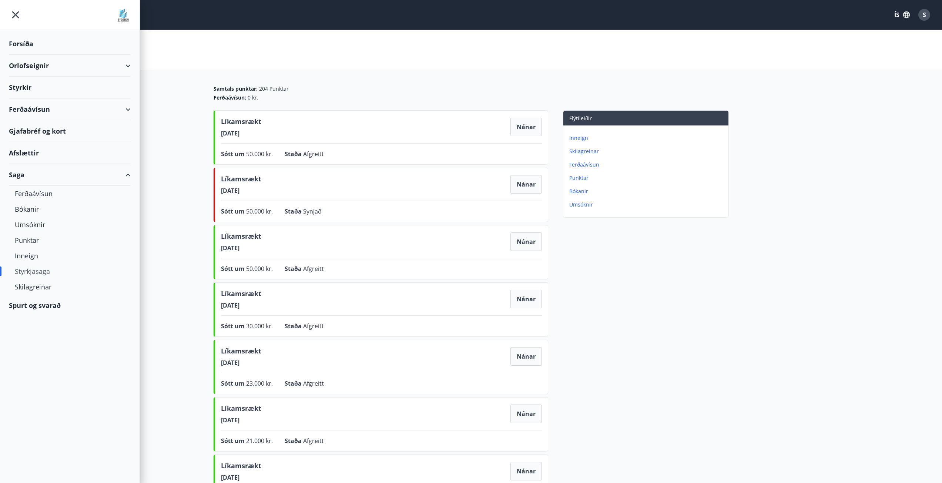
click at [29, 87] on div "Styrkir" at bounding box center [70, 88] width 122 height 22
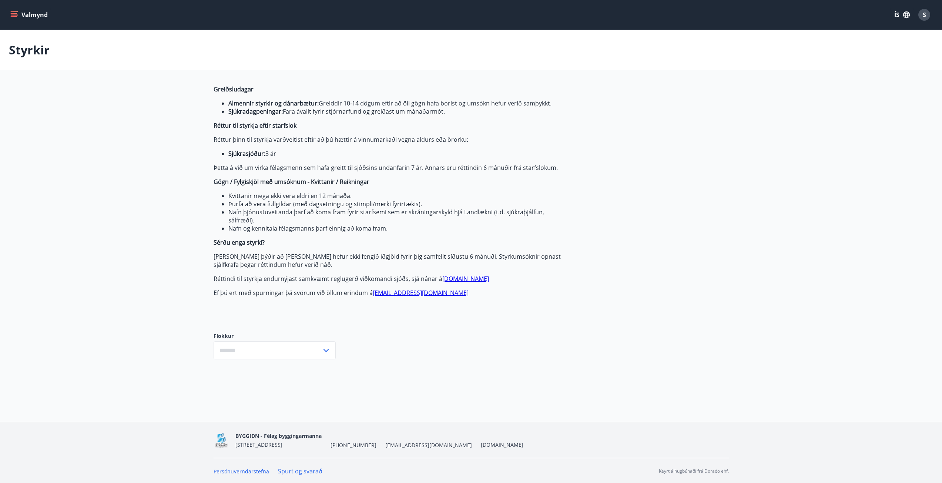
type input "***"
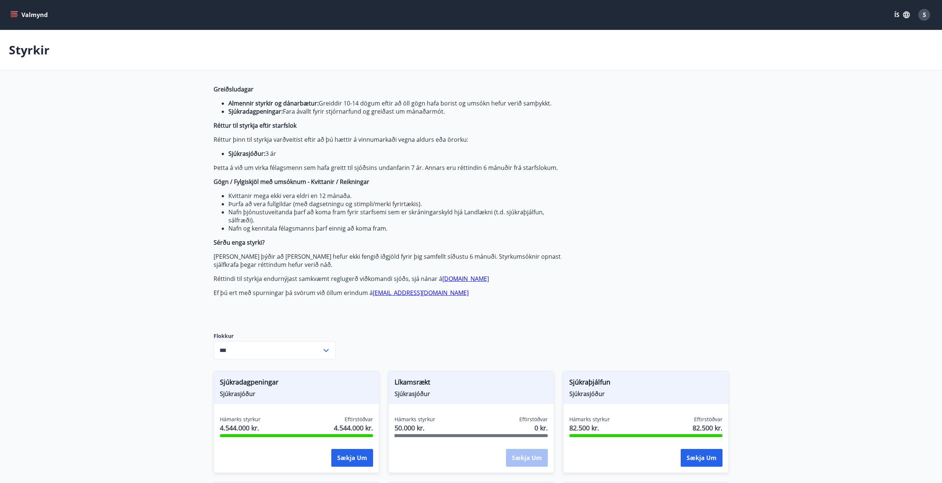
scroll to position [185, 0]
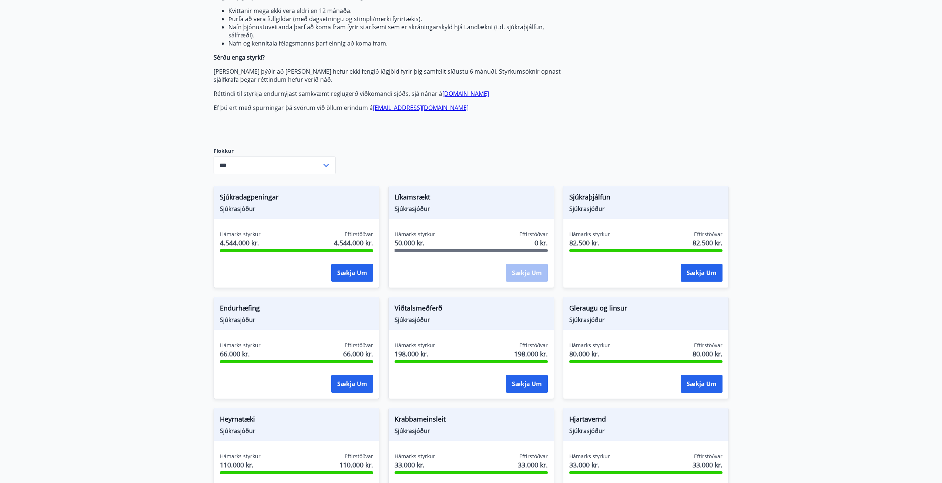
click at [532, 271] on div "Sækja um" at bounding box center [527, 273] width 42 height 19
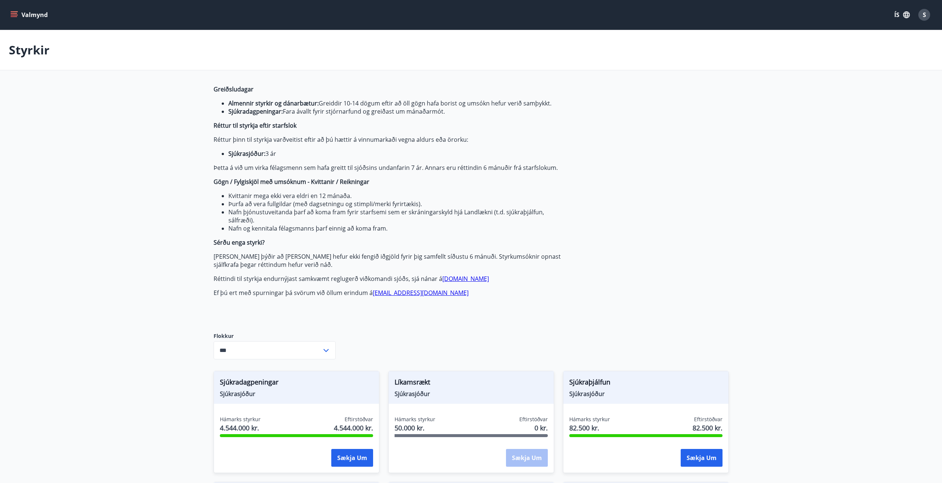
click at [15, 12] on icon "menu" at bounding box center [13, 14] width 7 height 7
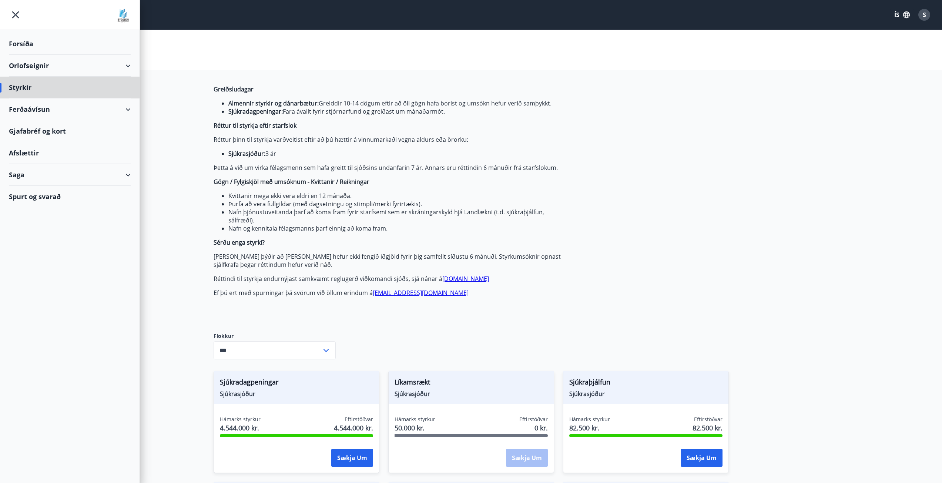
click at [18, 45] on div "Forsíða" at bounding box center [70, 44] width 122 height 22
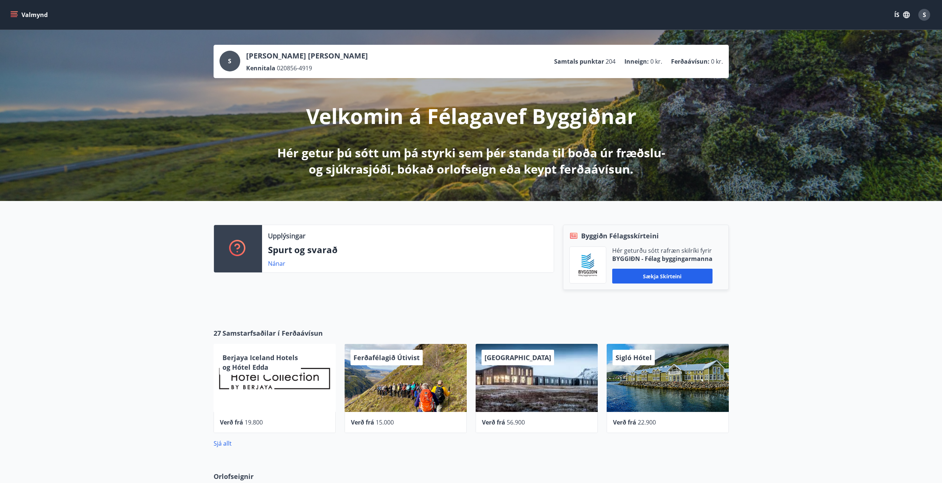
click at [22, 16] on button "Valmynd" at bounding box center [30, 14] width 42 height 13
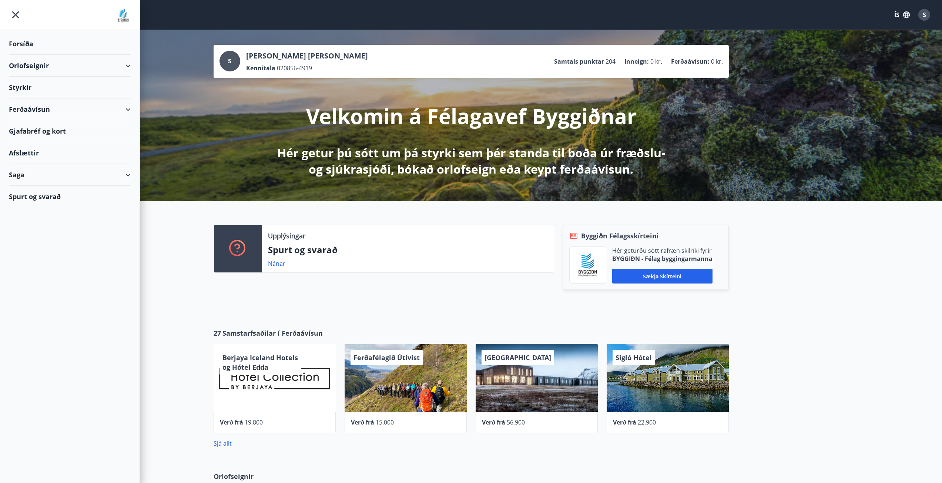
click at [26, 174] on div "Saga" at bounding box center [70, 175] width 122 height 22
click at [26, 274] on div "Styrkjasaga" at bounding box center [70, 272] width 110 height 16
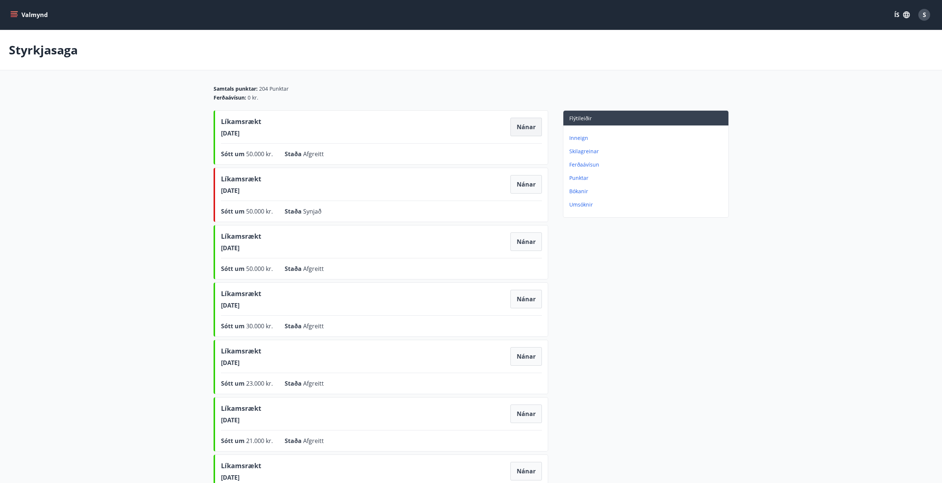
click at [527, 127] on button "Nánar" at bounding box center [526, 127] width 31 height 19
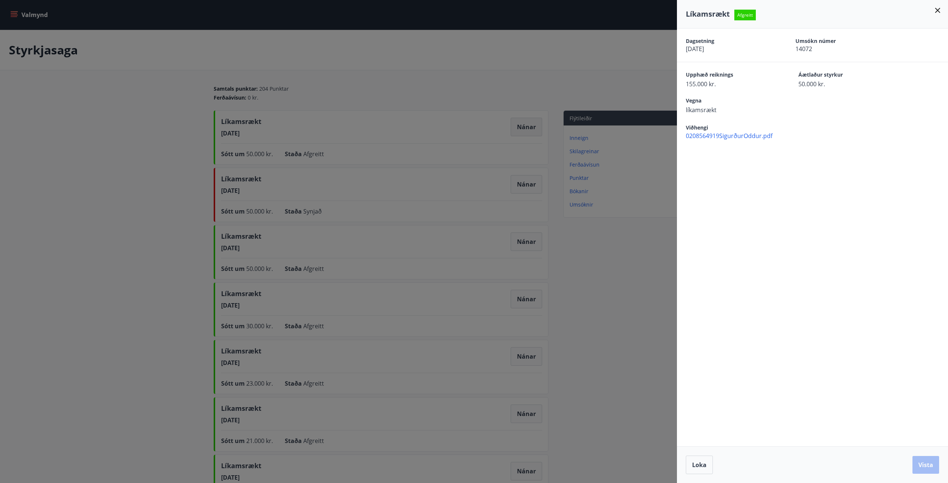
click at [527, 127] on div at bounding box center [474, 241] width 948 height 483
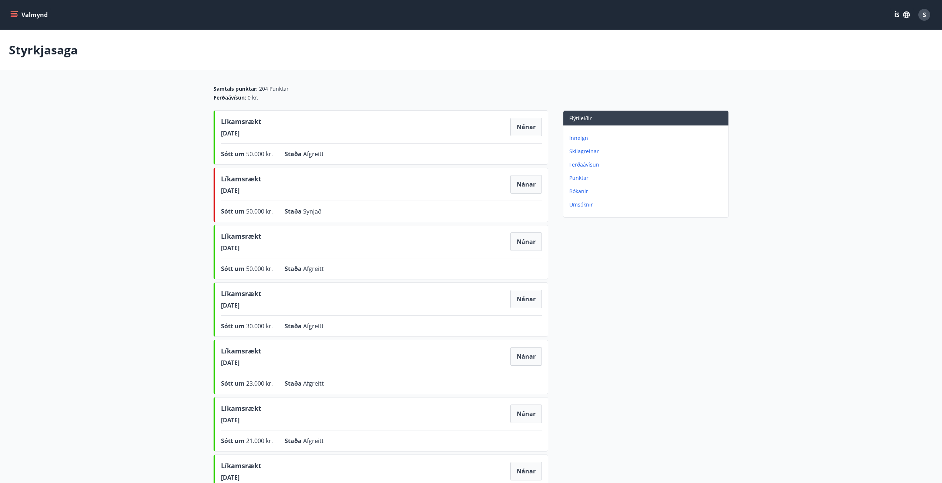
click at [11, 21] on button "Valmynd" at bounding box center [30, 14] width 42 height 13
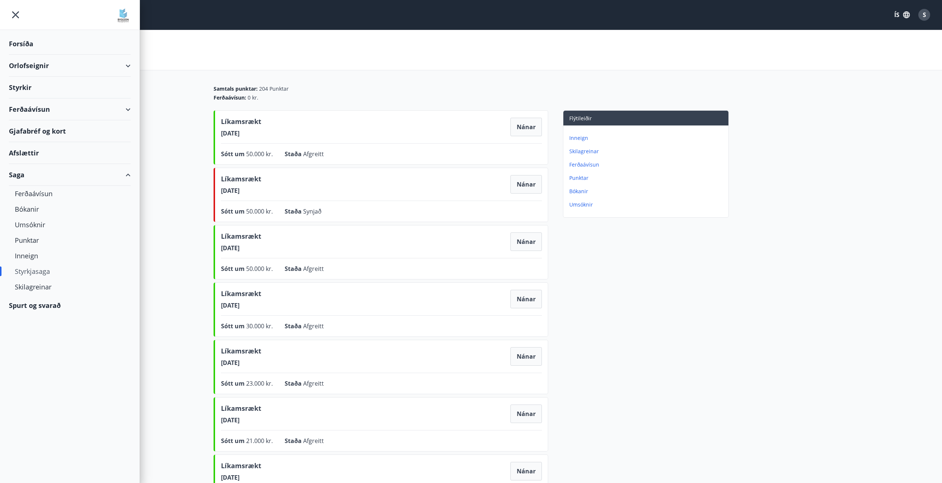
click at [23, 86] on div "Styrkir" at bounding box center [70, 88] width 122 height 22
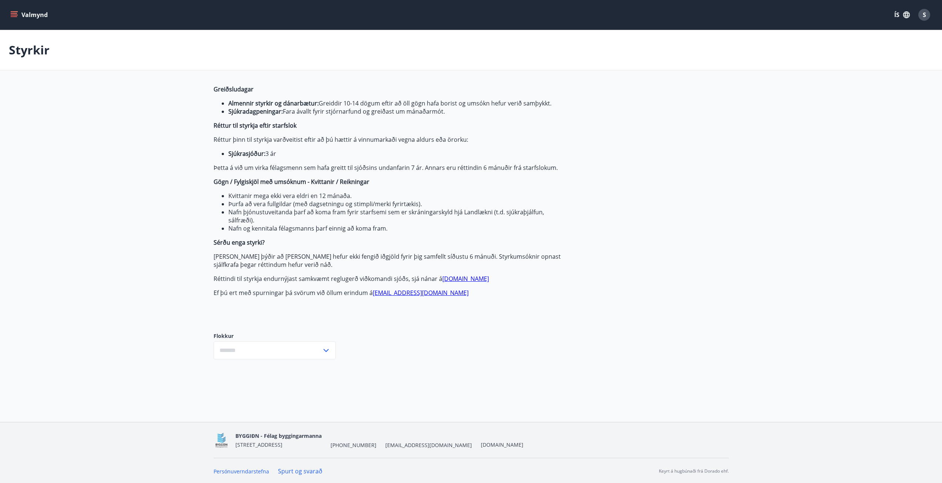
type input "***"
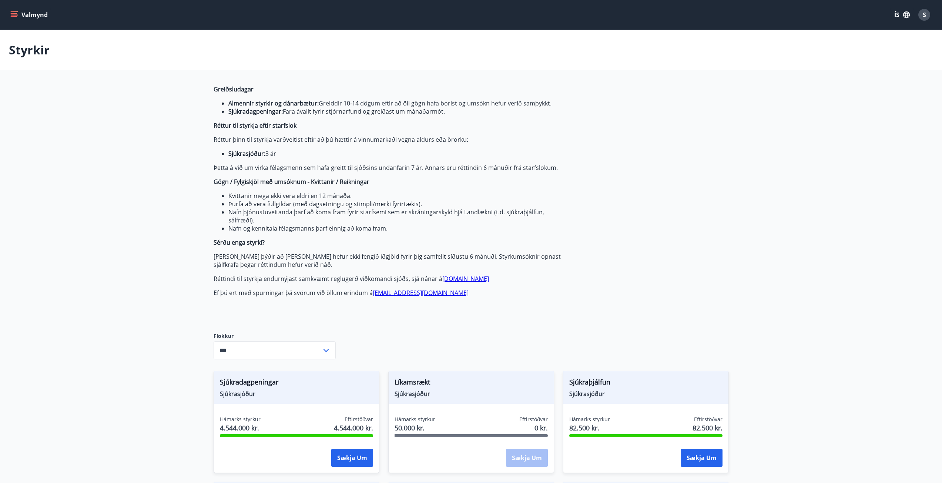
click at [13, 19] on button "Valmynd" at bounding box center [30, 14] width 42 height 13
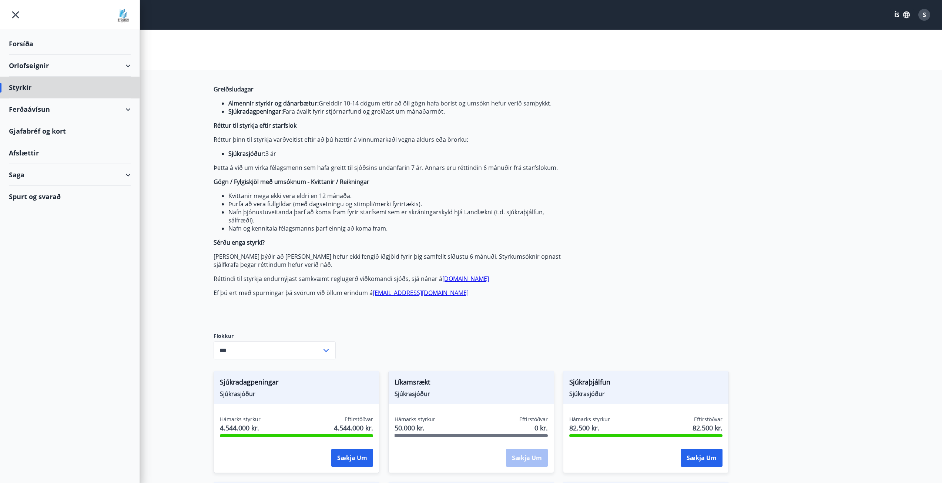
click at [14, 45] on div "Forsíða" at bounding box center [70, 44] width 122 height 22
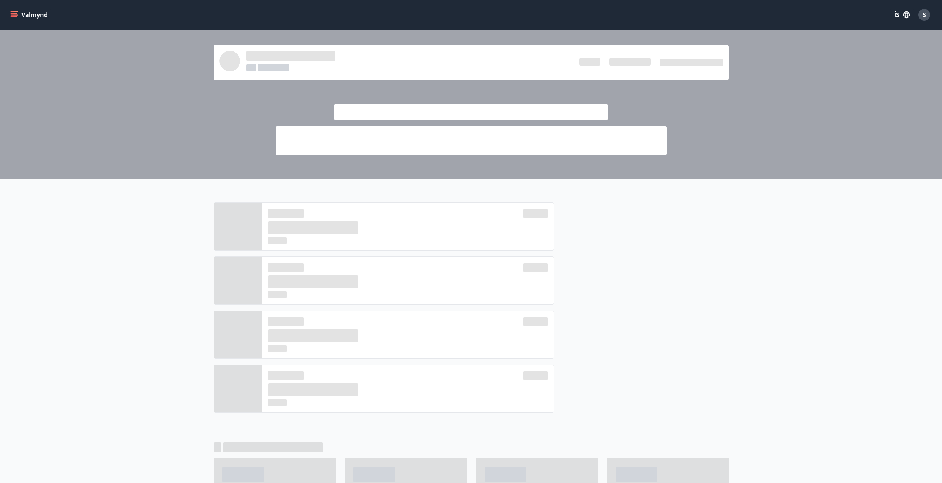
click at [15, 15] on icon "menu" at bounding box center [15, 14] width 8 height 1
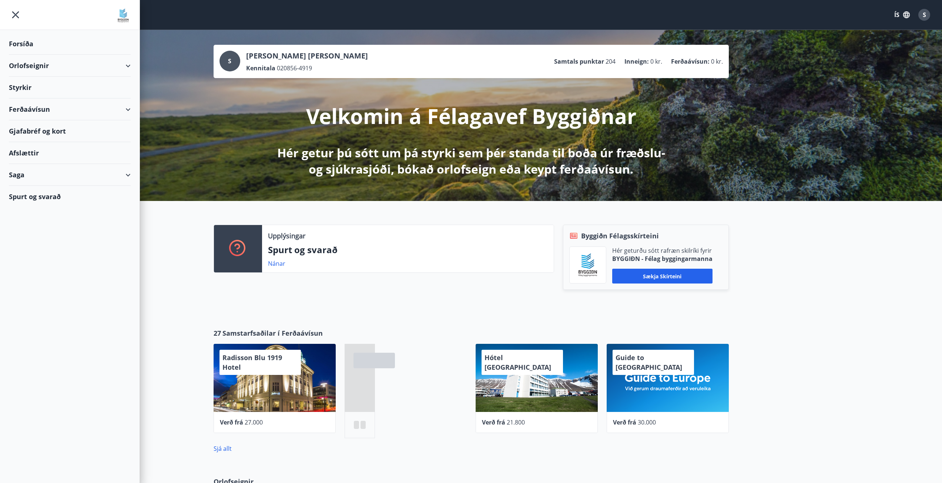
click at [28, 171] on div "Saga" at bounding box center [70, 175] width 122 height 22
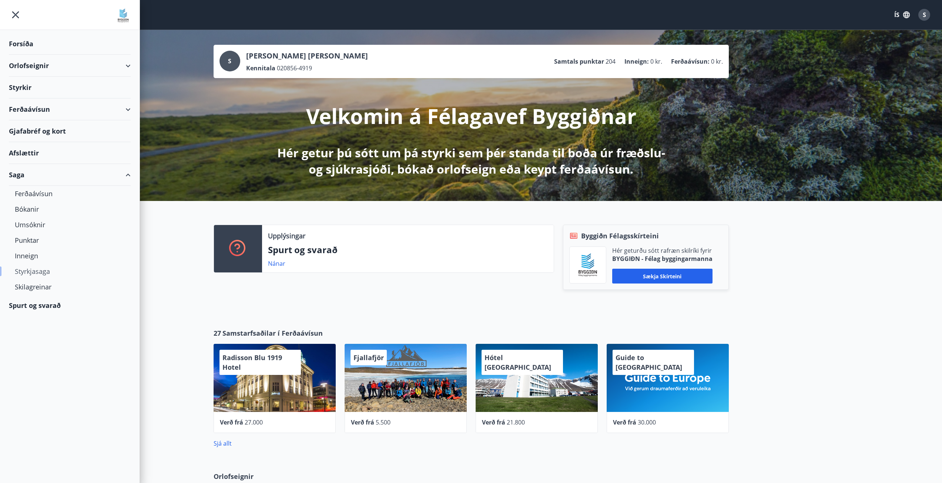
click at [42, 271] on div "Styrkjasaga" at bounding box center [70, 272] width 110 height 16
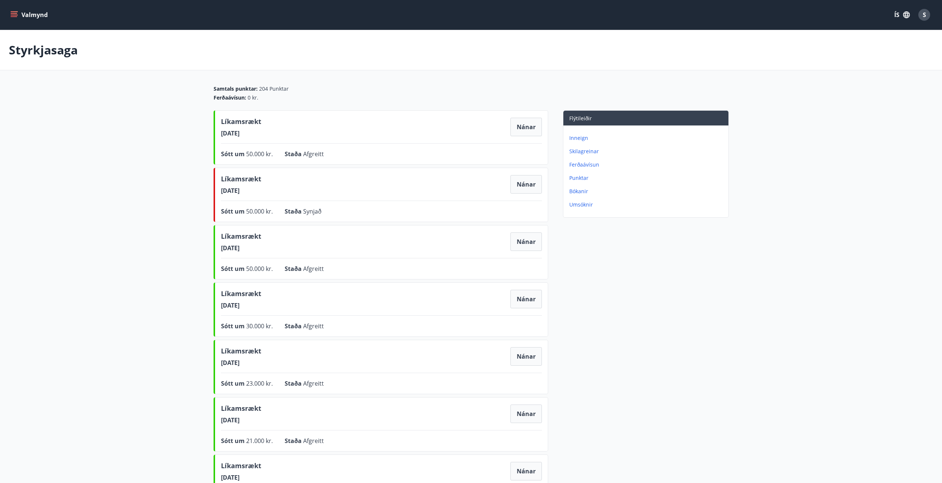
click at [13, 13] on icon "menu" at bounding box center [14, 13] width 7 height 1
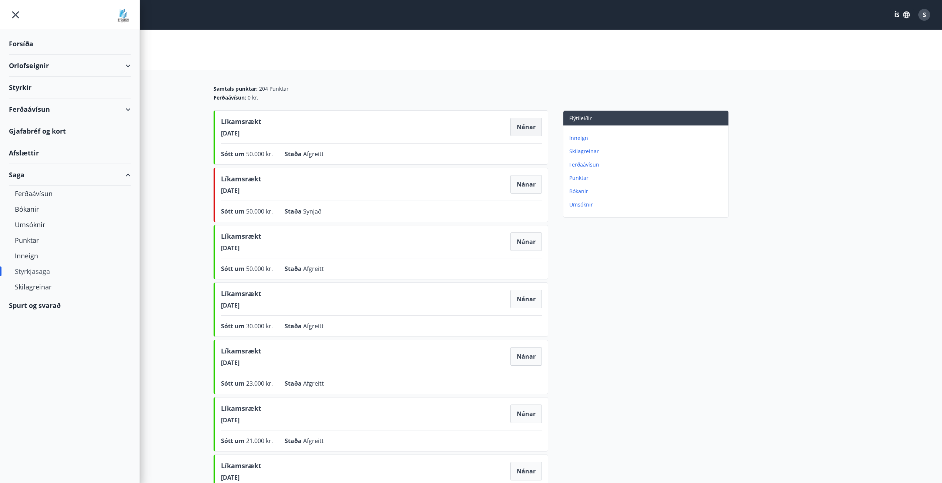
click at [530, 127] on button "Nánar" at bounding box center [526, 127] width 31 height 19
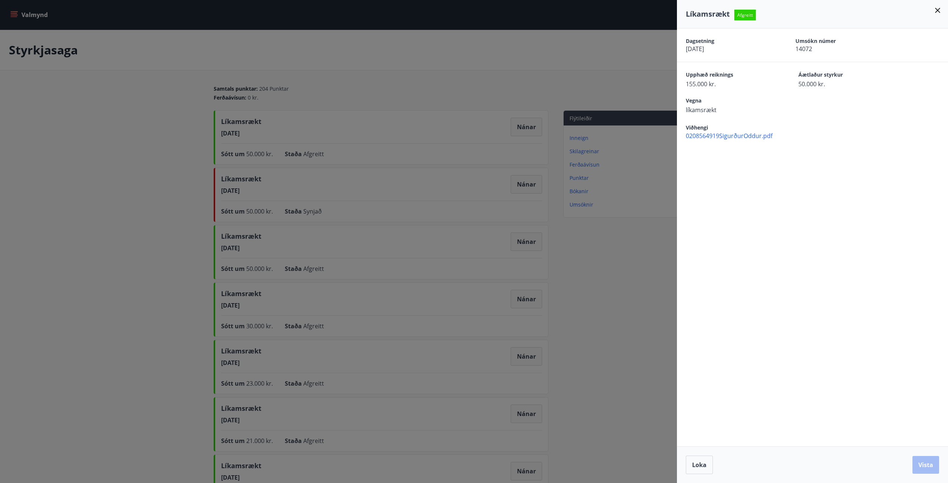
click at [101, 122] on div at bounding box center [474, 241] width 948 height 483
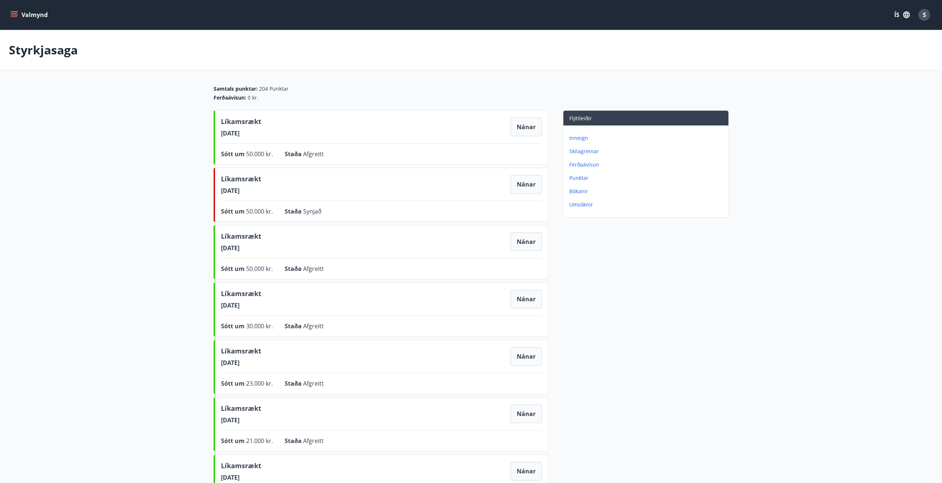
click at [7, 14] on div "Valmynd ÍS S" at bounding box center [471, 15] width 942 height 30
click at [10, 16] on button "Valmynd" at bounding box center [30, 14] width 42 height 13
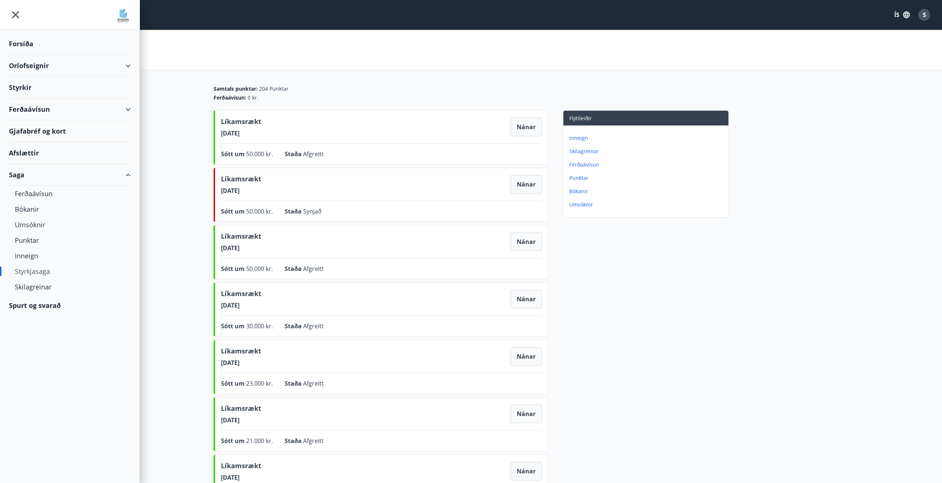
click at [29, 88] on div "Styrkir" at bounding box center [70, 88] width 122 height 22
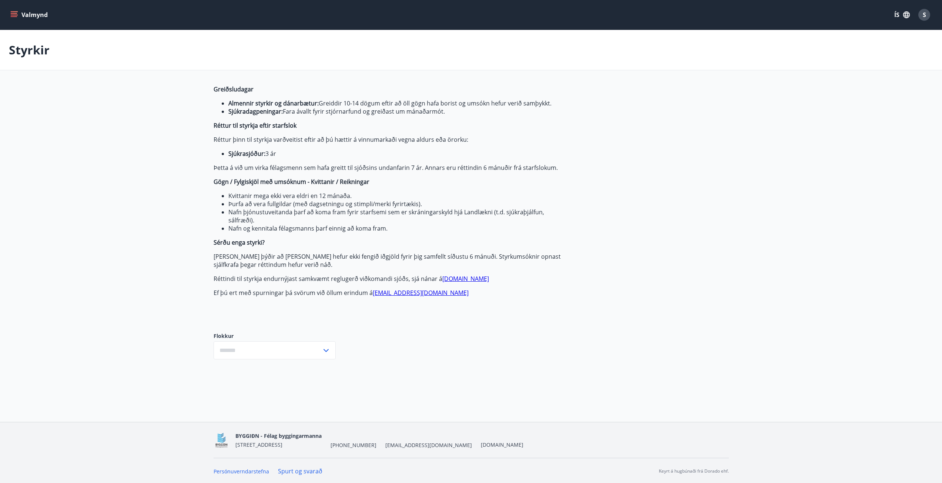
type input "***"
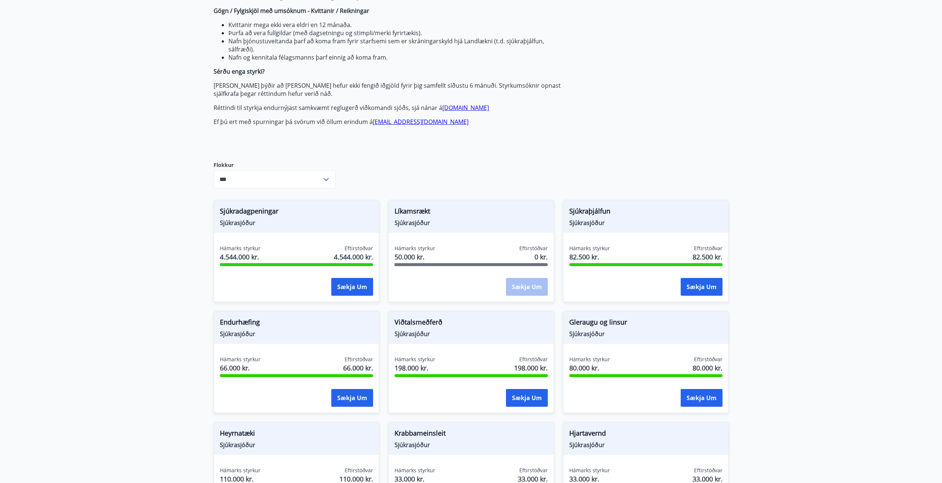
scroll to position [185, 0]
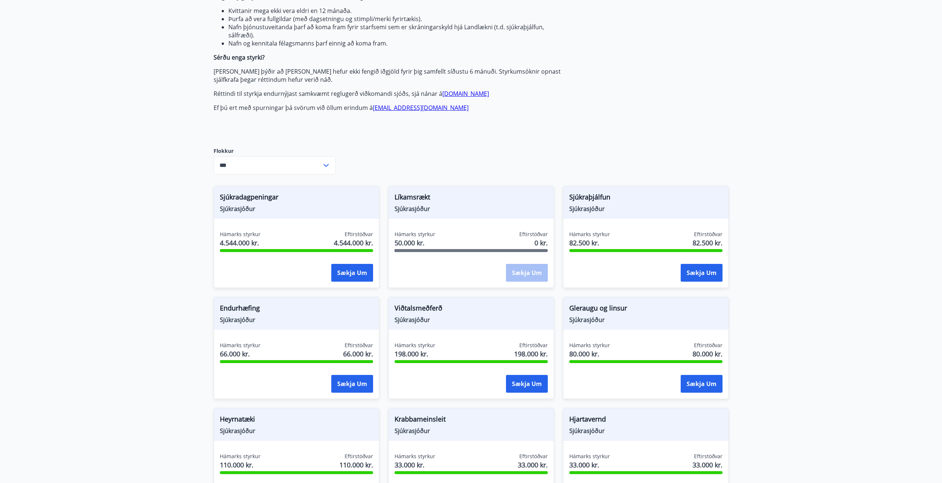
click at [526, 277] on div "Sækja um" at bounding box center [527, 273] width 42 height 19
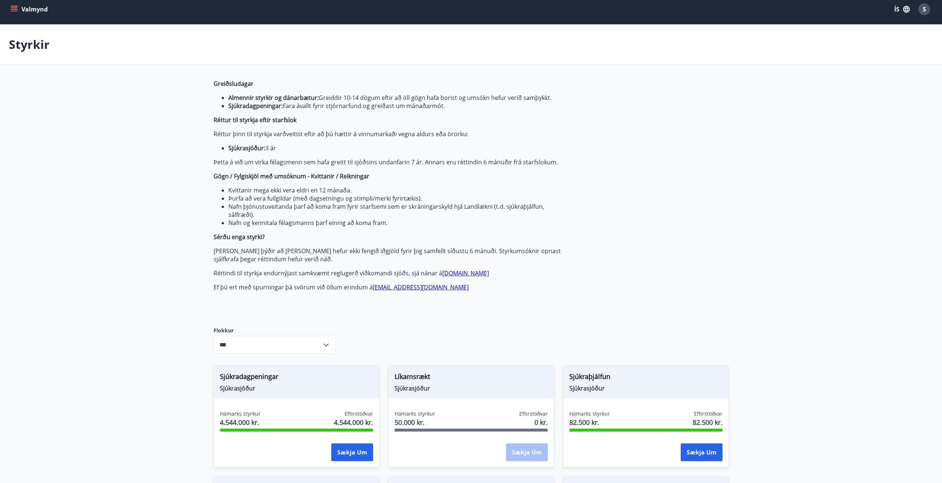
scroll to position [111, 0]
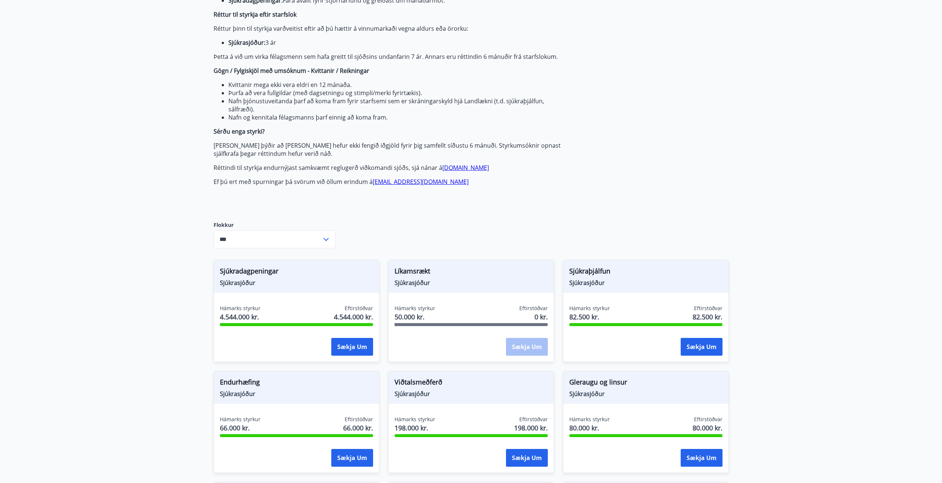
click at [512, 349] on div "Sækja um" at bounding box center [527, 347] width 42 height 19
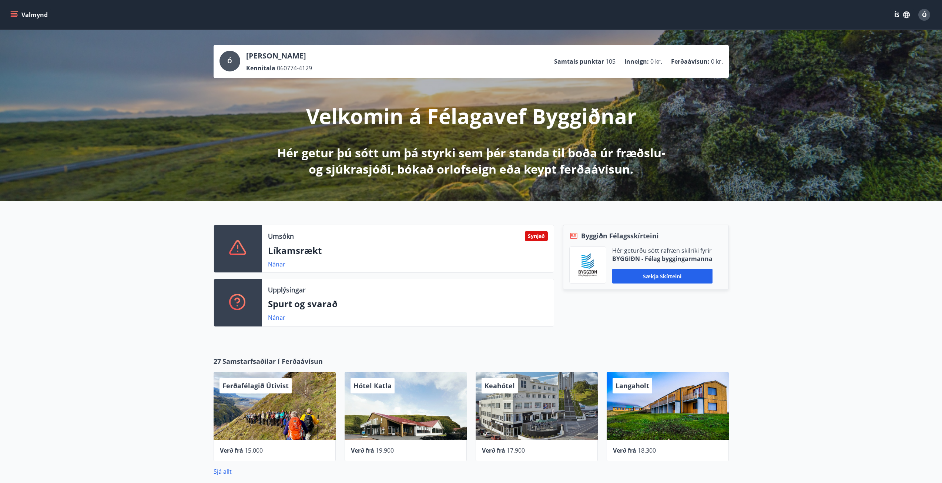
click at [13, 15] on icon "menu" at bounding box center [15, 14] width 8 height 1
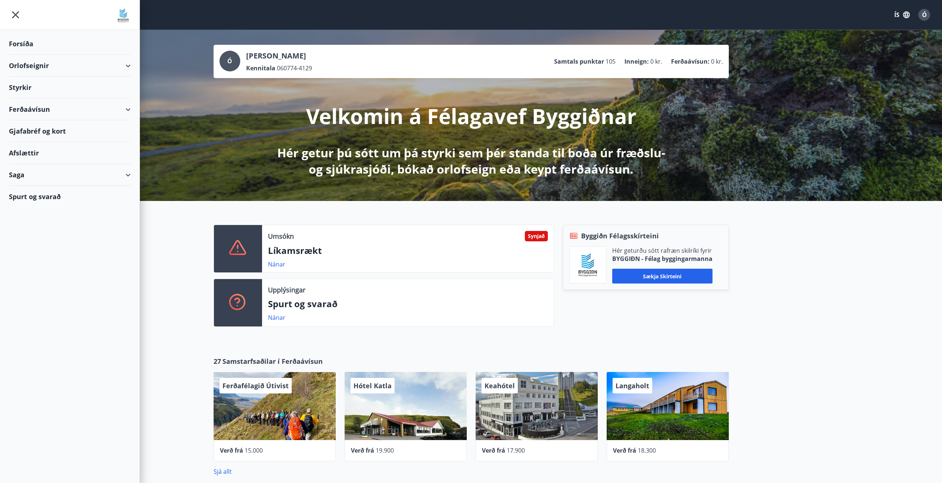
click at [33, 90] on div "Styrkir" at bounding box center [70, 88] width 122 height 22
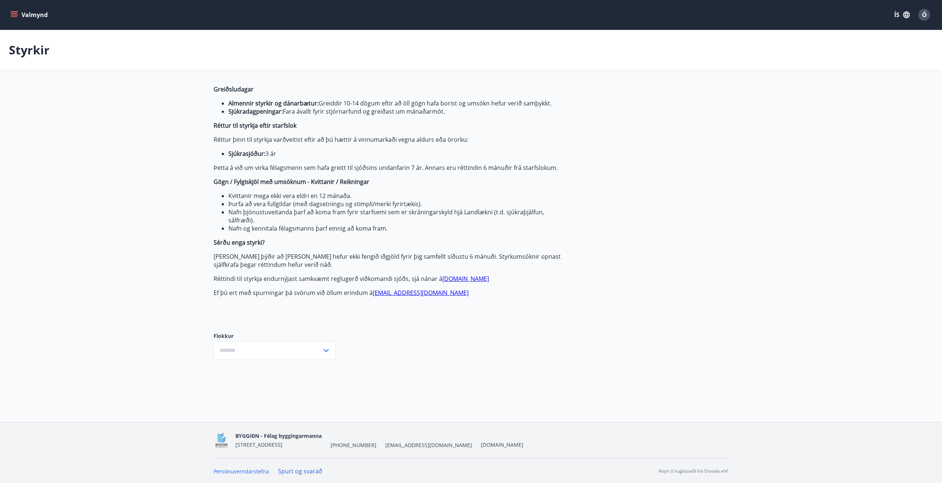
type input "***"
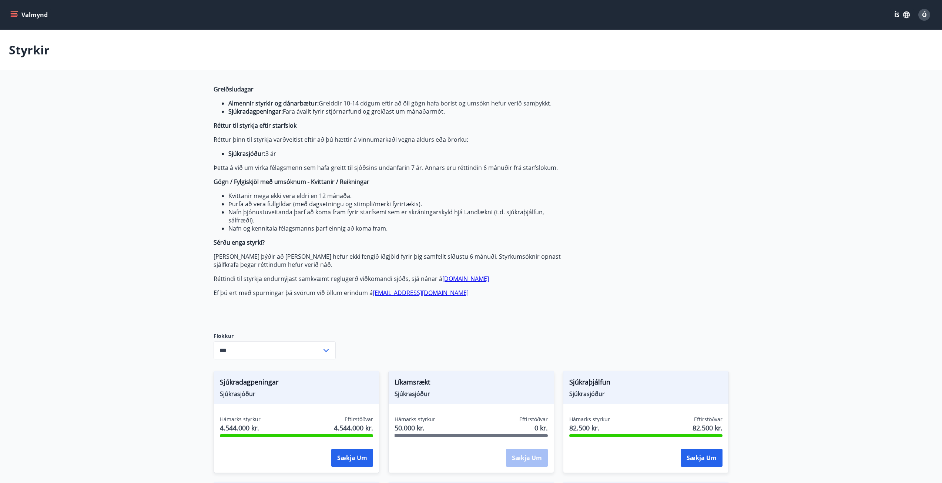
click at [16, 14] on icon "menu" at bounding box center [13, 14] width 7 height 7
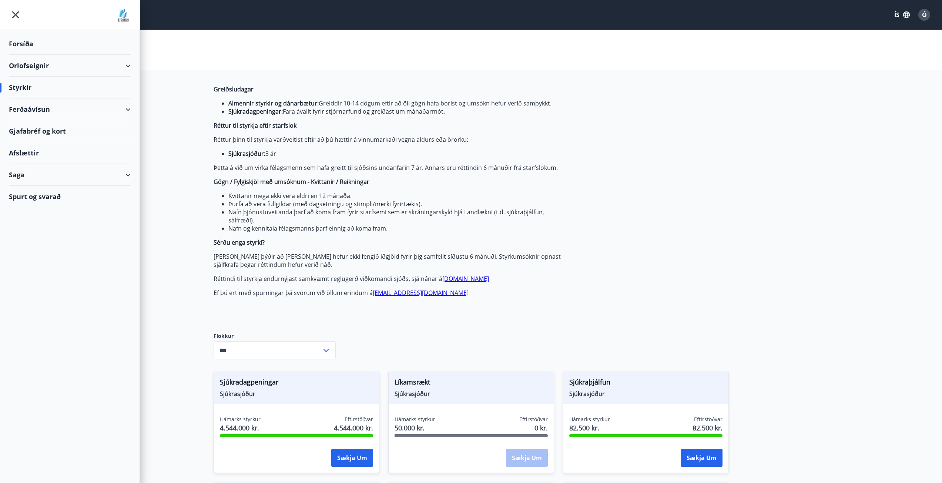
click at [53, 91] on div "Styrkir" at bounding box center [70, 88] width 122 height 22
click at [30, 172] on div "Saga" at bounding box center [70, 175] width 122 height 22
click at [33, 271] on div "Styrkjasaga" at bounding box center [70, 272] width 110 height 16
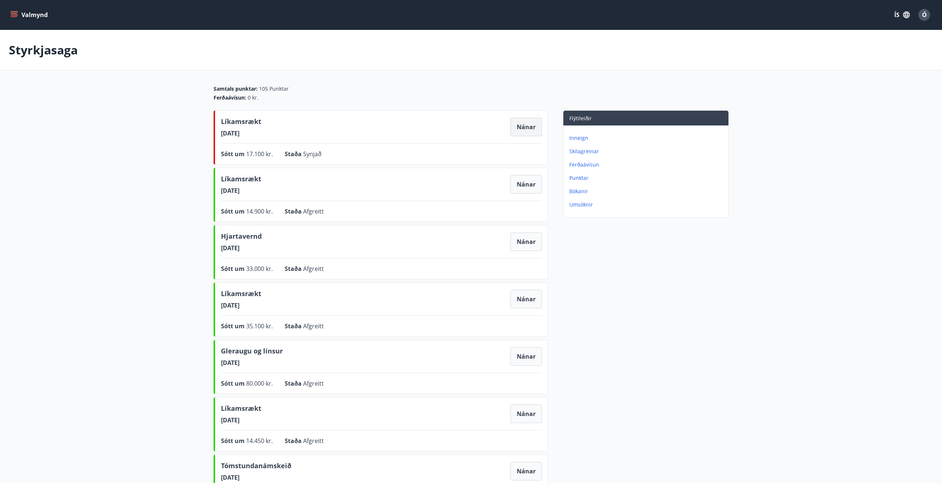
click at [523, 132] on button "Nánar" at bounding box center [526, 127] width 31 height 19
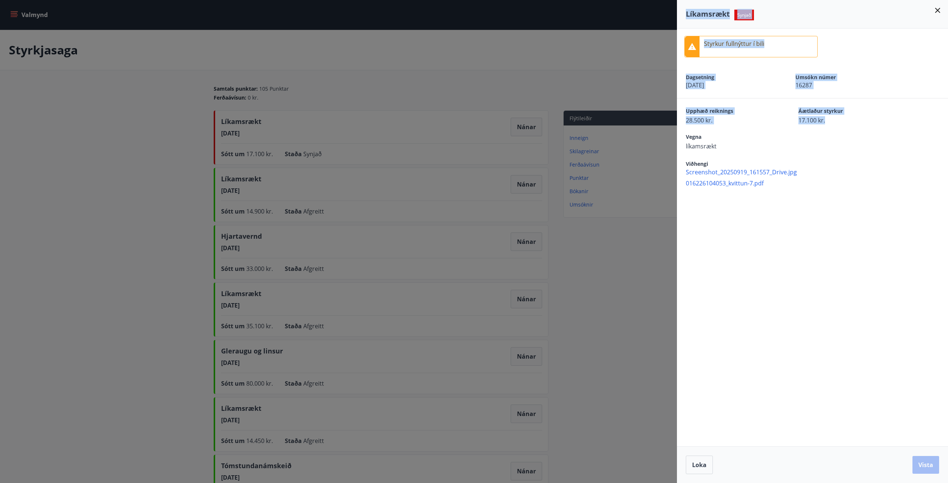
drag, startPoint x: 834, startPoint y: 123, endPoint x: 640, endPoint y: 130, distance: 194.1
click at [655, 131] on div "Líkamsrækt Synjað Styrkur fullnýttur í bili Dagsetning [DATE] Umsókn númer 1628…" at bounding box center [474, 241] width 948 height 483
click at [85, 187] on div at bounding box center [474, 241] width 948 height 483
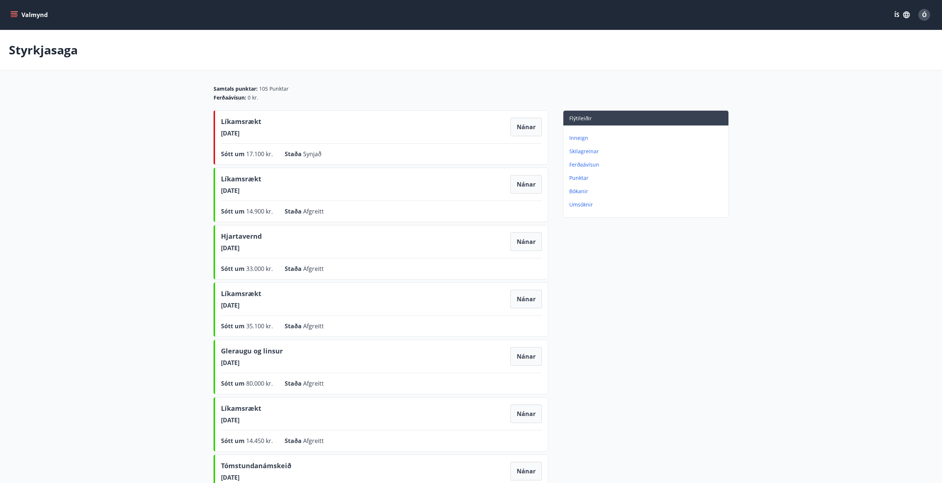
click at [96, 181] on main "Styrkjasaga Samtals punktar : 105 Punktar Ferðaávísun : 0 kr. Líkamsrækt [DATE]…" at bounding box center [471, 357] width 942 height 654
click at [525, 125] on button "Nánar" at bounding box center [526, 127] width 31 height 19
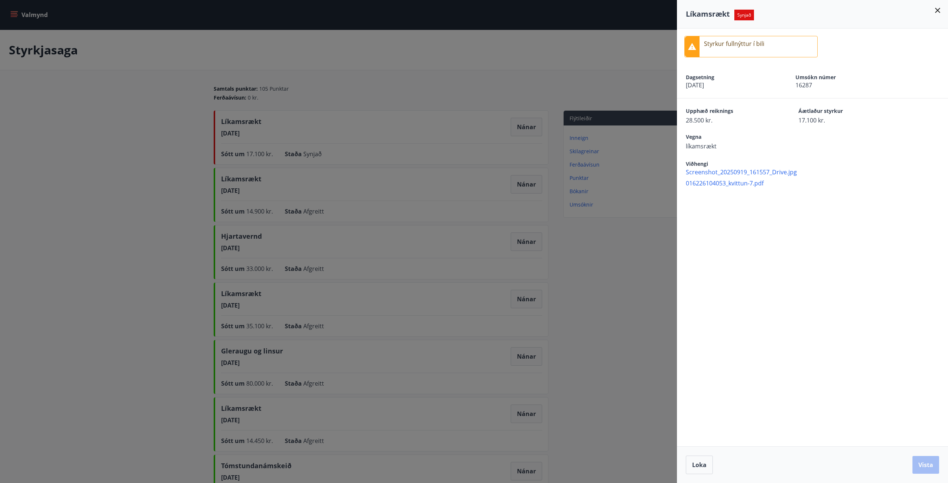
click at [95, 181] on div at bounding box center [474, 241] width 948 height 483
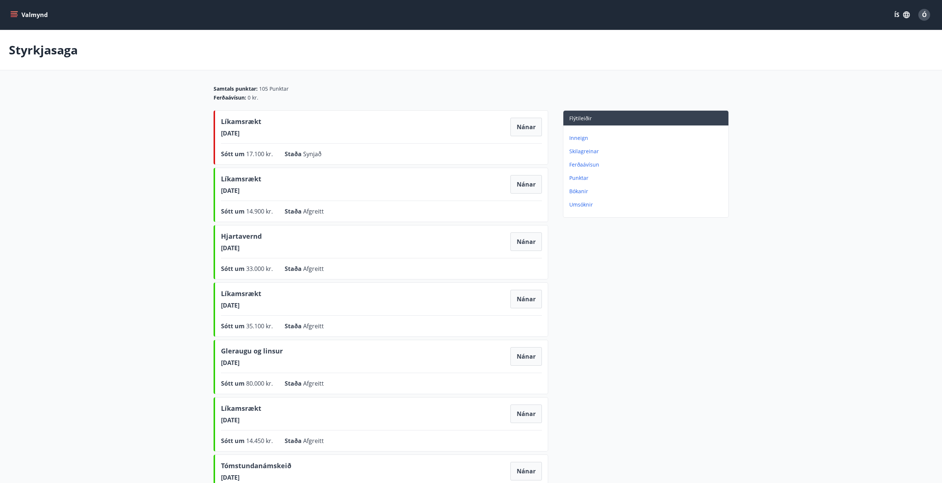
click at [17, 11] on button "Valmynd" at bounding box center [30, 14] width 42 height 13
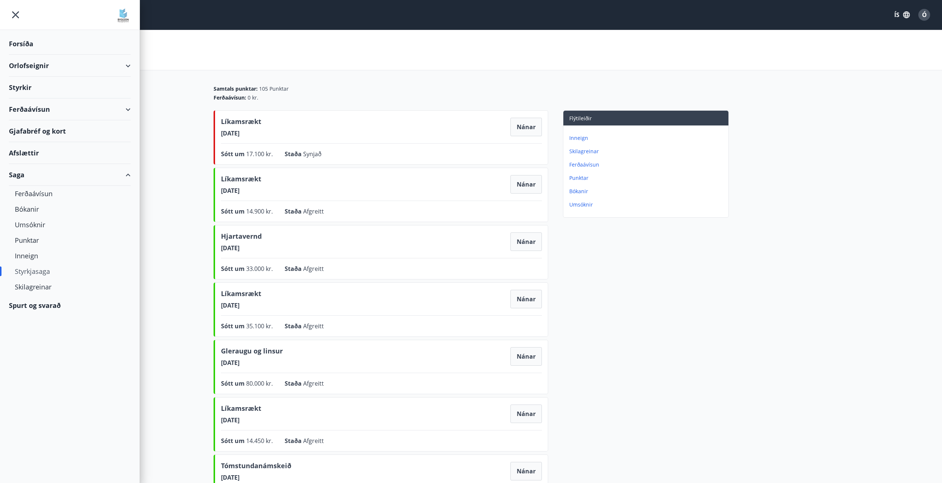
click at [20, 43] on div "Forsíða" at bounding box center [70, 44] width 122 height 22
